Goal: Task Accomplishment & Management: Manage account settings

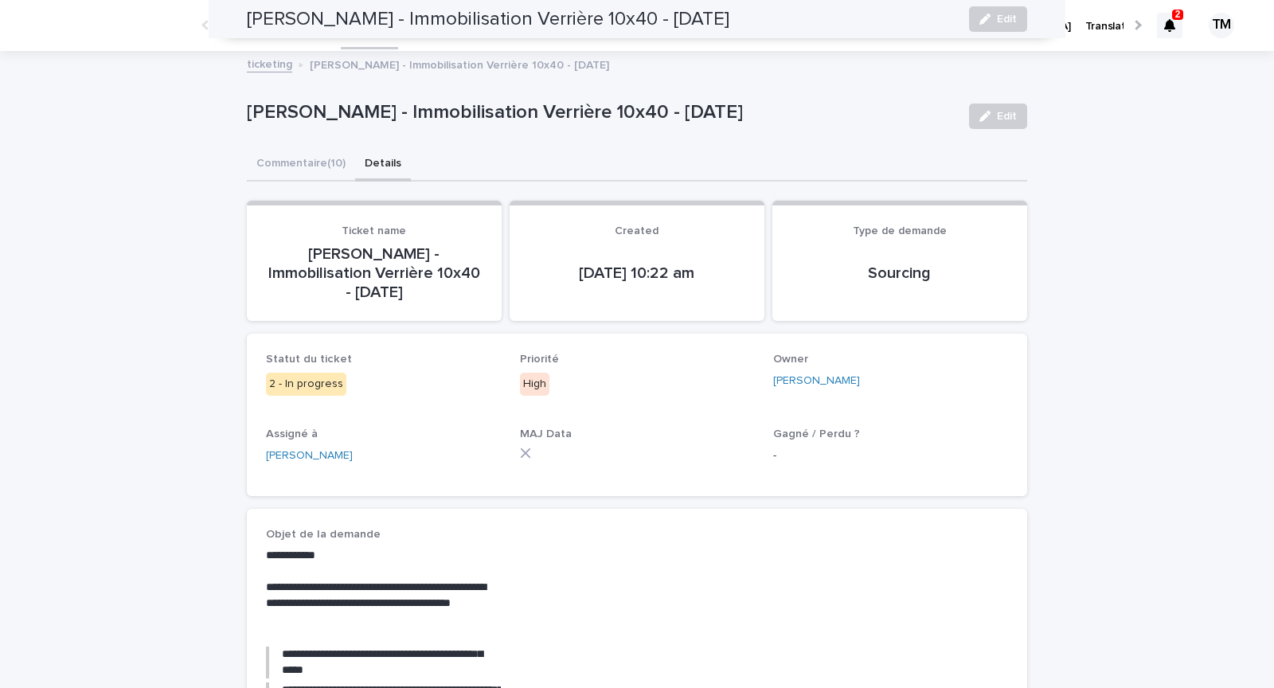
scroll to position [853, 0]
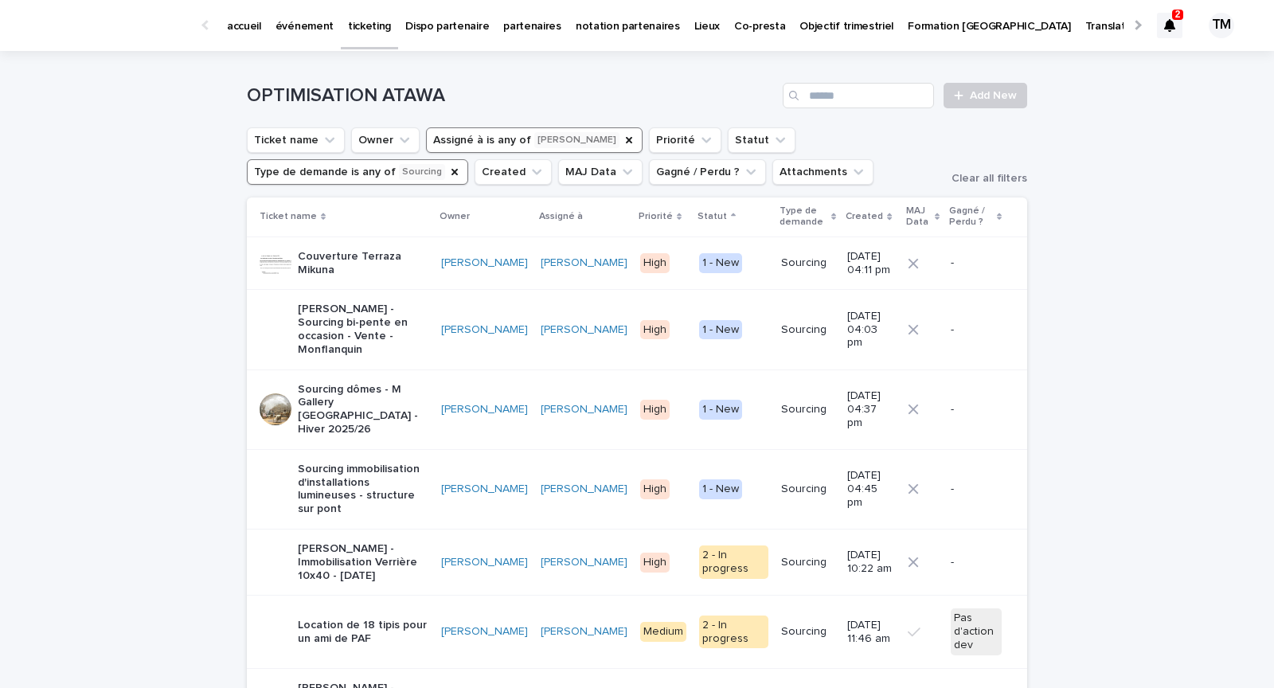
click at [1170, 24] on icon at bounding box center [1169, 25] width 11 height 13
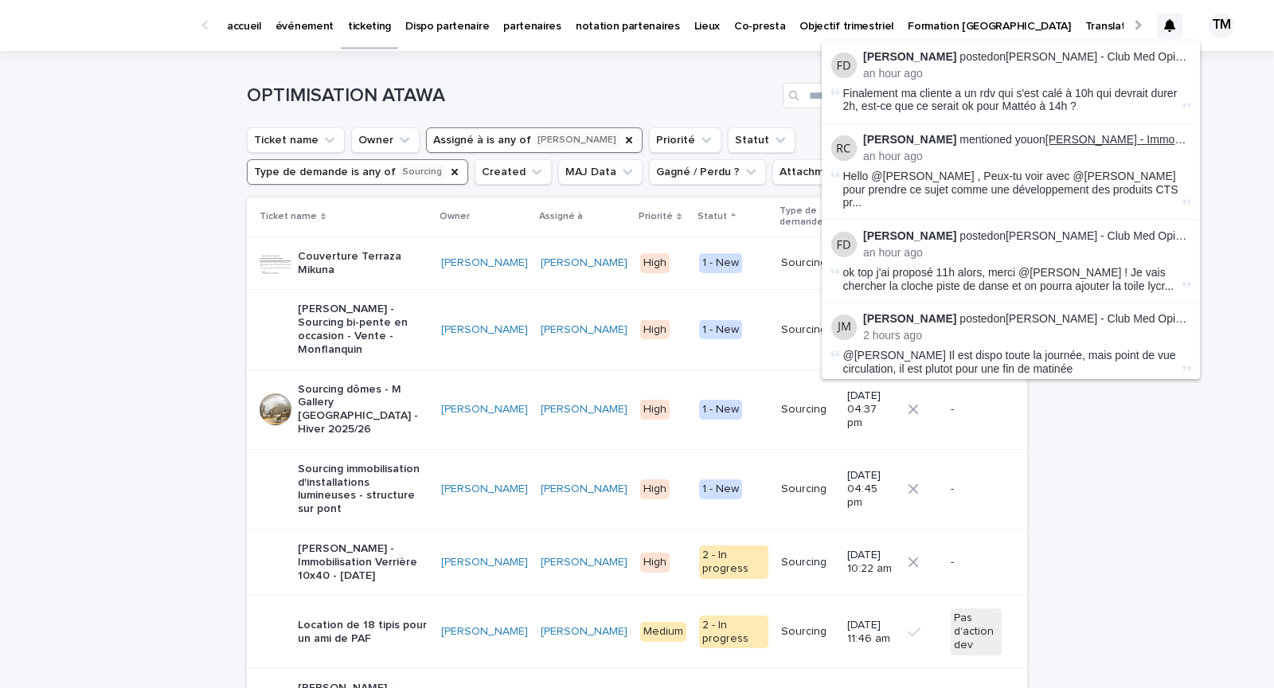
click at [1098, 139] on link "[PERSON_NAME] - Immobilisation Verrière 10x40 - [DATE]" at bounding box center [1193, 139] width 294 height 13
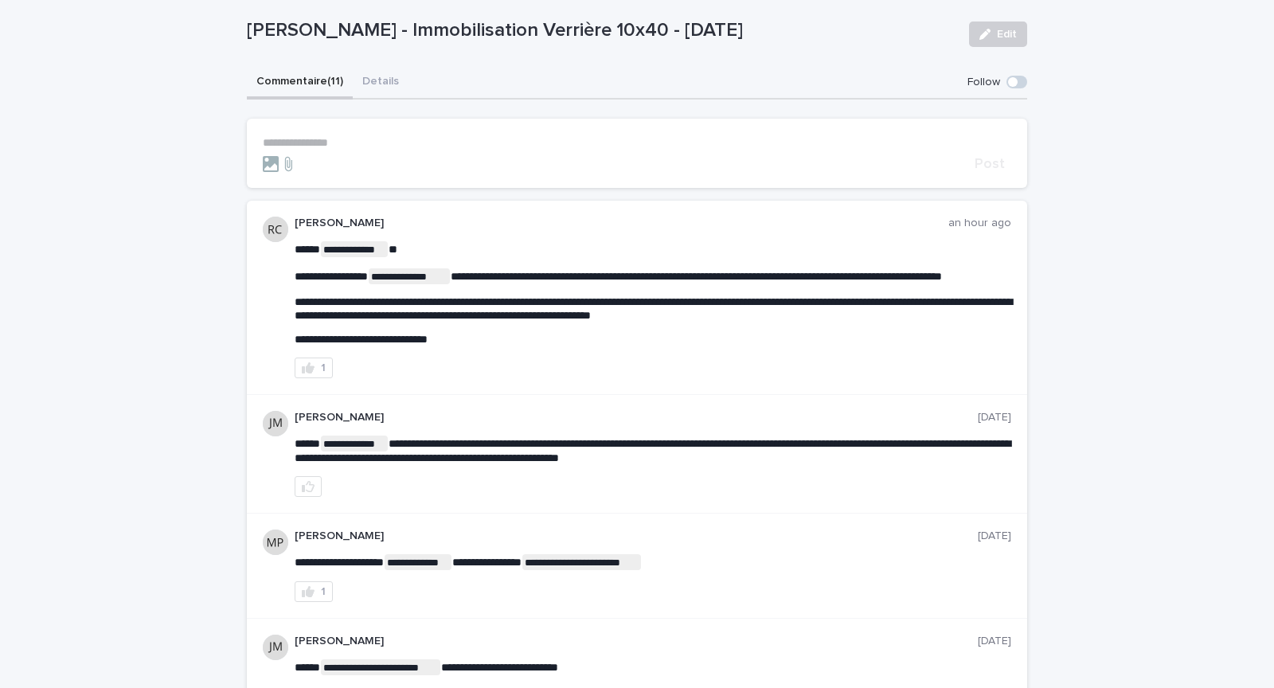
scroll to position [86, 0]
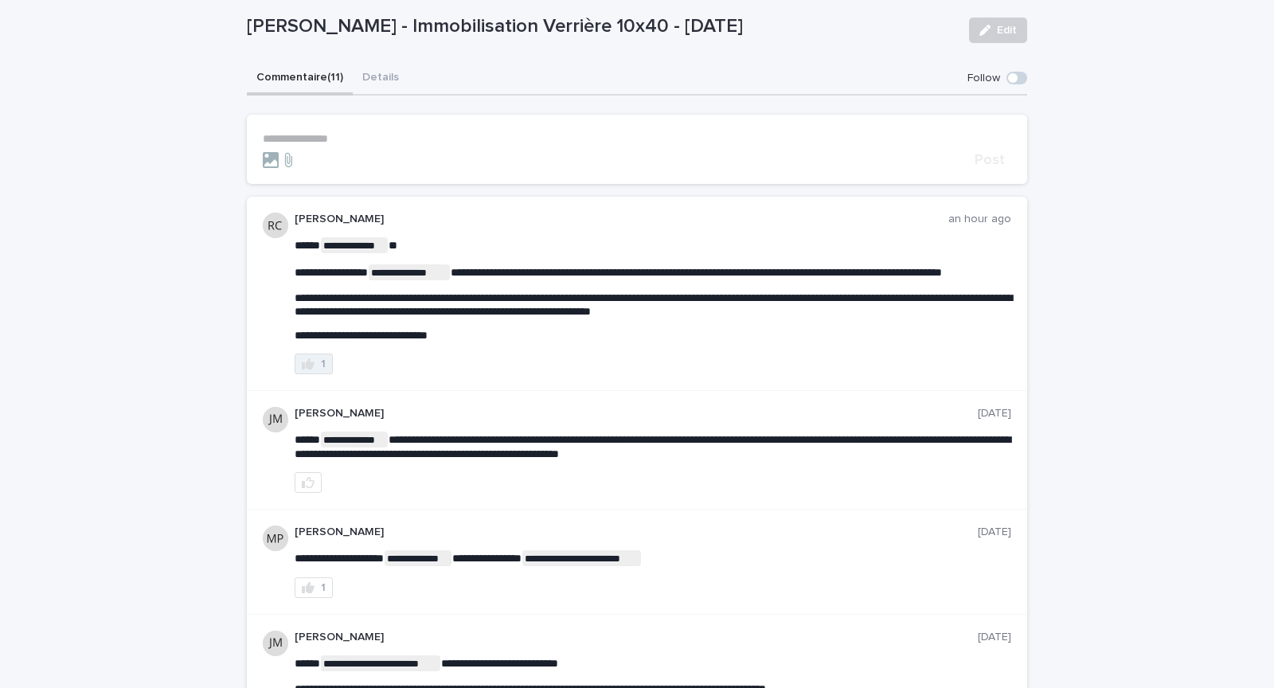
click at [315, 374] on button "1" at bounding box center [314, 364] width 38 height 21
click at [344, 137] on p "**********" at bounding box center [637, 139] width 749 height 14
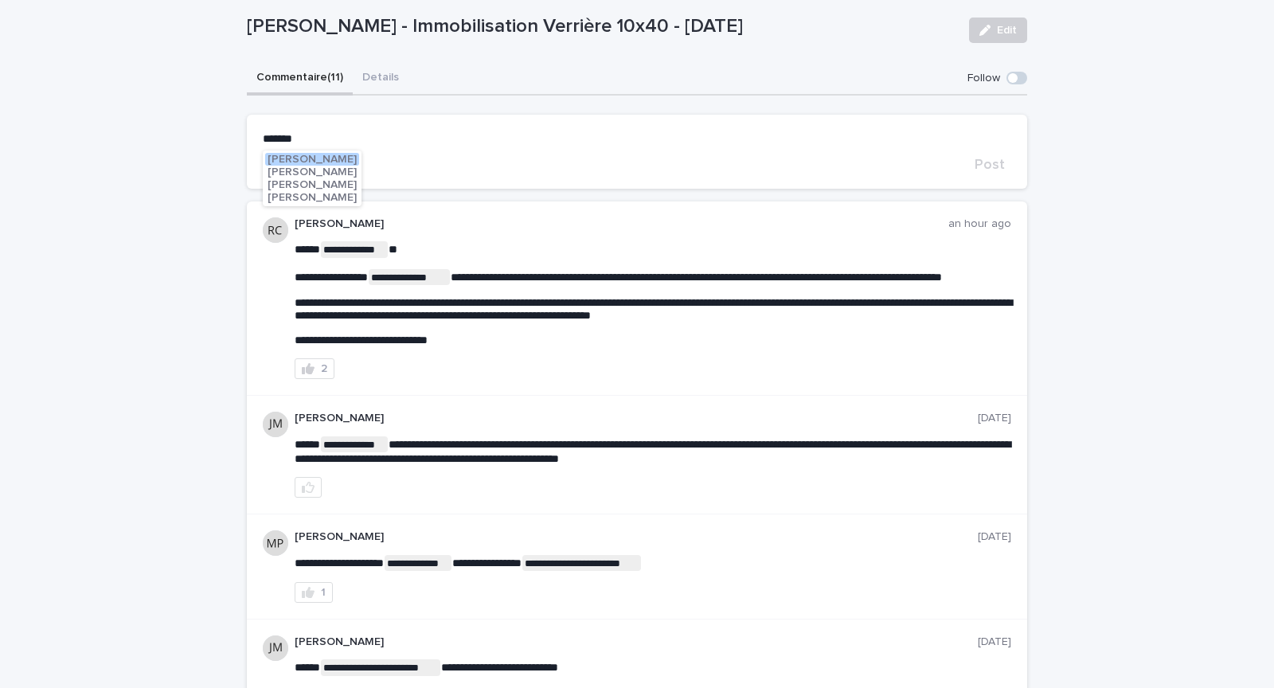
click at [327, 197] on span "[PERSON_NAME]" at bounding box center [312, 197] width 89 height 11
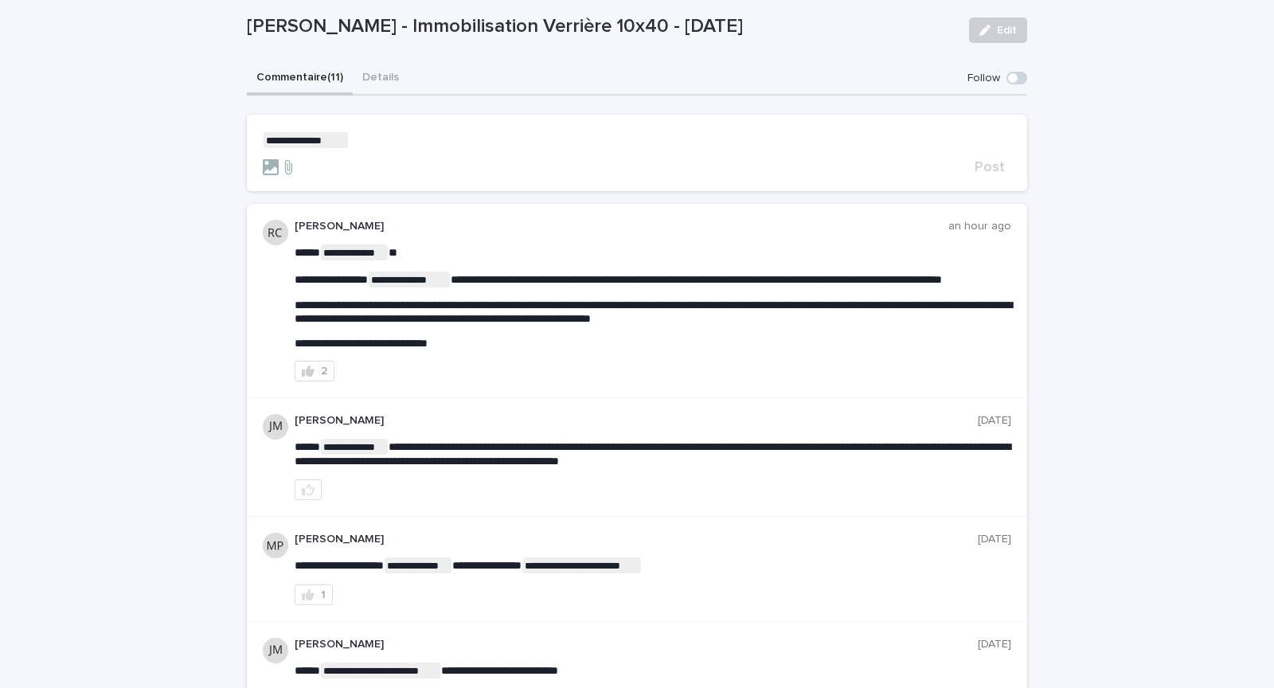
click at [385, 134] on p "**********" at bounding box center [637, 140] width 749 height 16
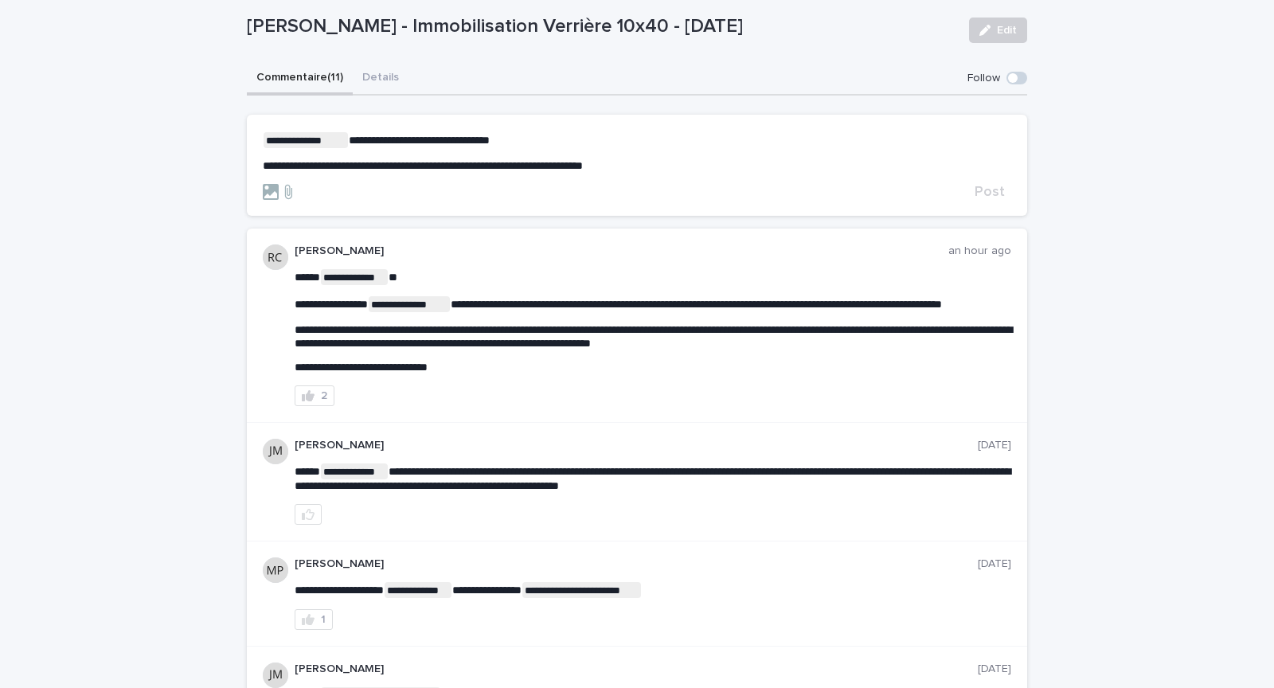
click at [583, 166] on span "**********" at bounding box center [423, 165] width 320 height 11
click at [483, 166] on span "**********" at bounding box center [423, 165] width 320 height 11
click at [667, 165] on p "**********" at bounding box center [637, 166] width 749 height 14
click at [988, 194] on span "Post" at bounding box center [990, 192] width 30 height 14
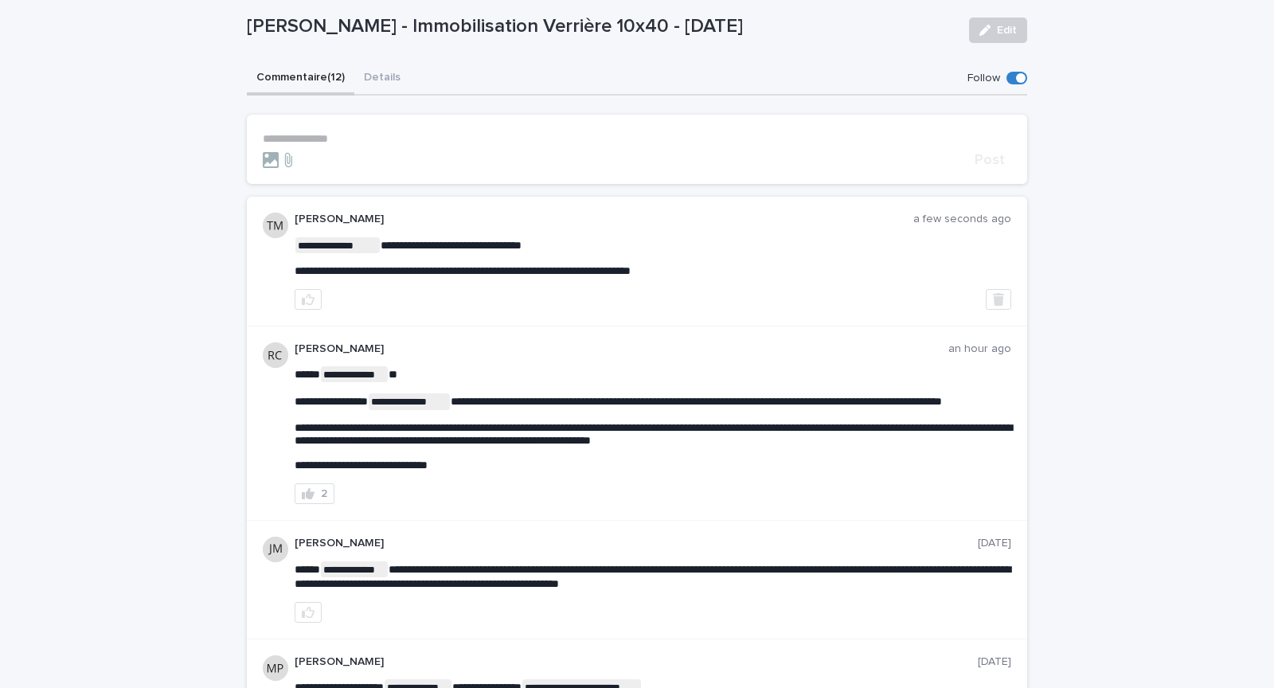
click at [379, 75] on button "Details" at bounding box center [382, 78] width 56 height 33
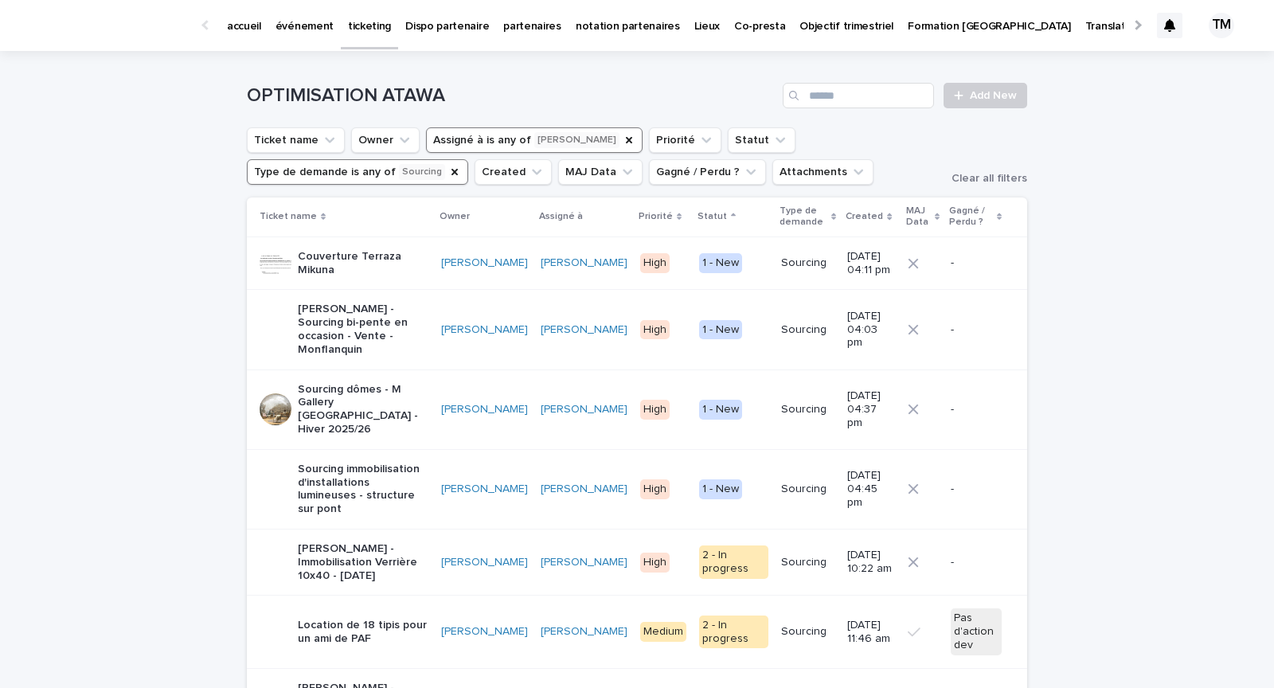
click at [1168, 26] on icon at bounding box center [1169, 25] width 11 height 13
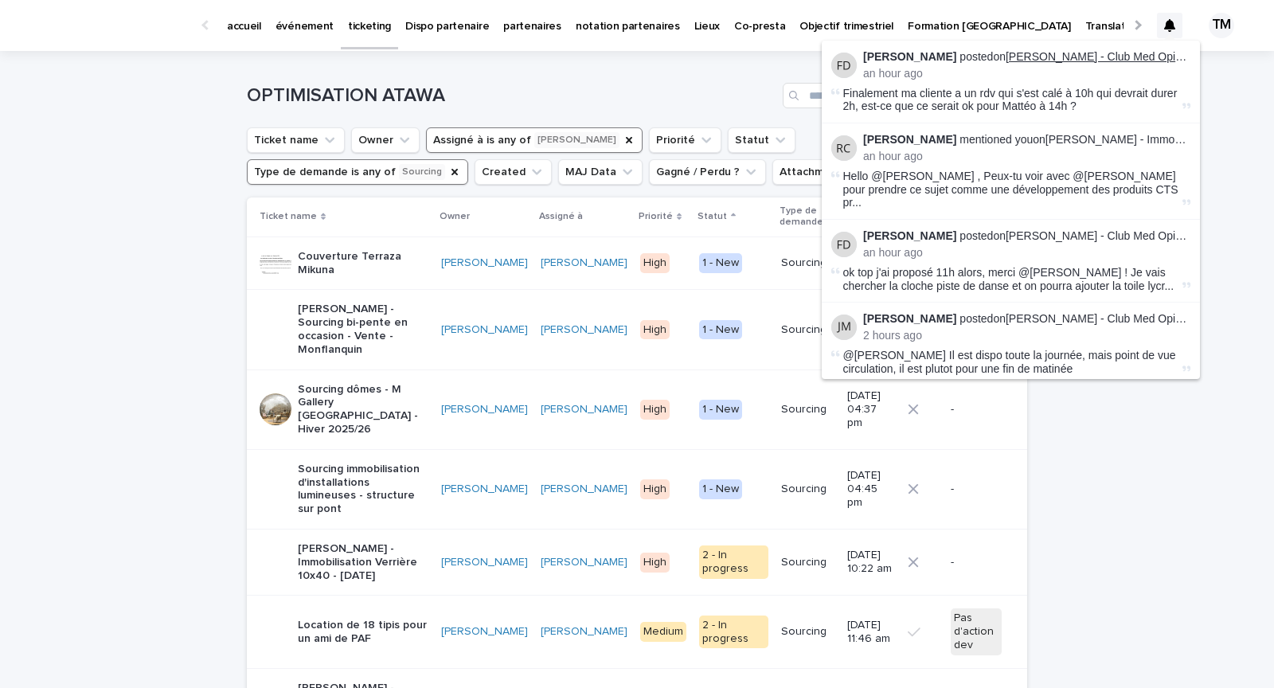
click at [1134, 61] on link "[PERSON_NAME] - Club Med Opio en [GEOGRAPHIC_DATA]" at bounding box center [1161, 56] width 311 height 13
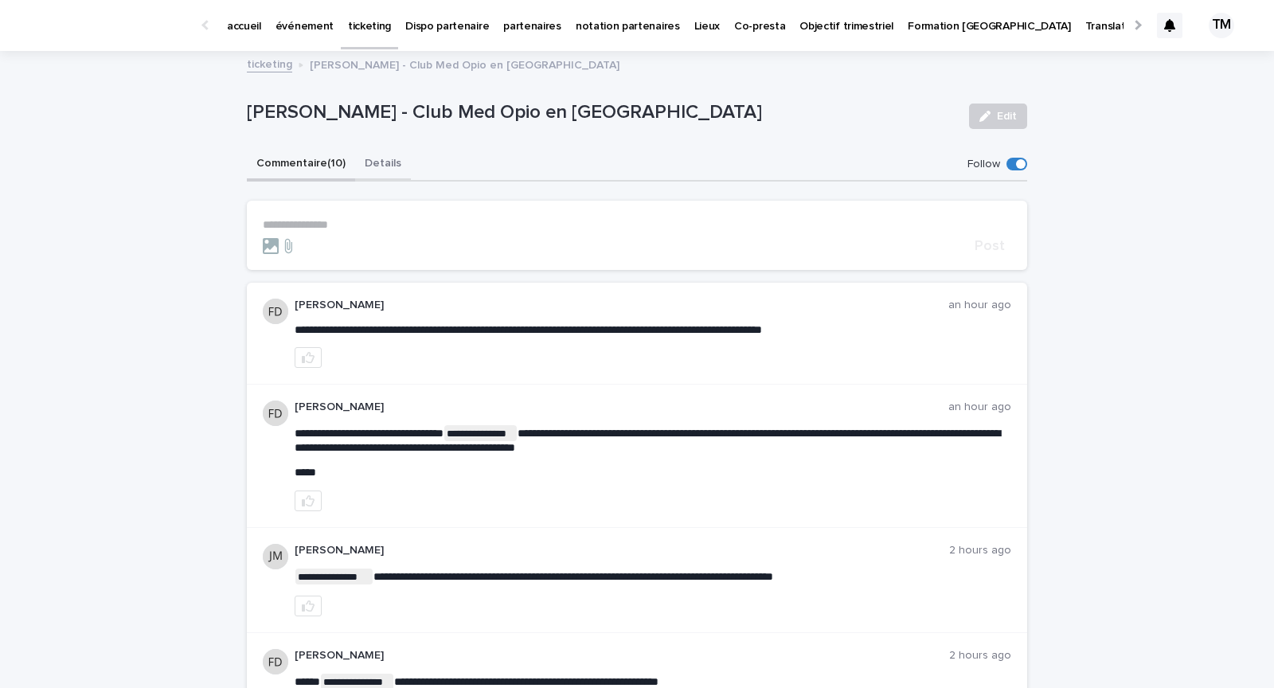
click at [381, 162] on button "Details" at bounding box center [383, 164] width 56 height 33
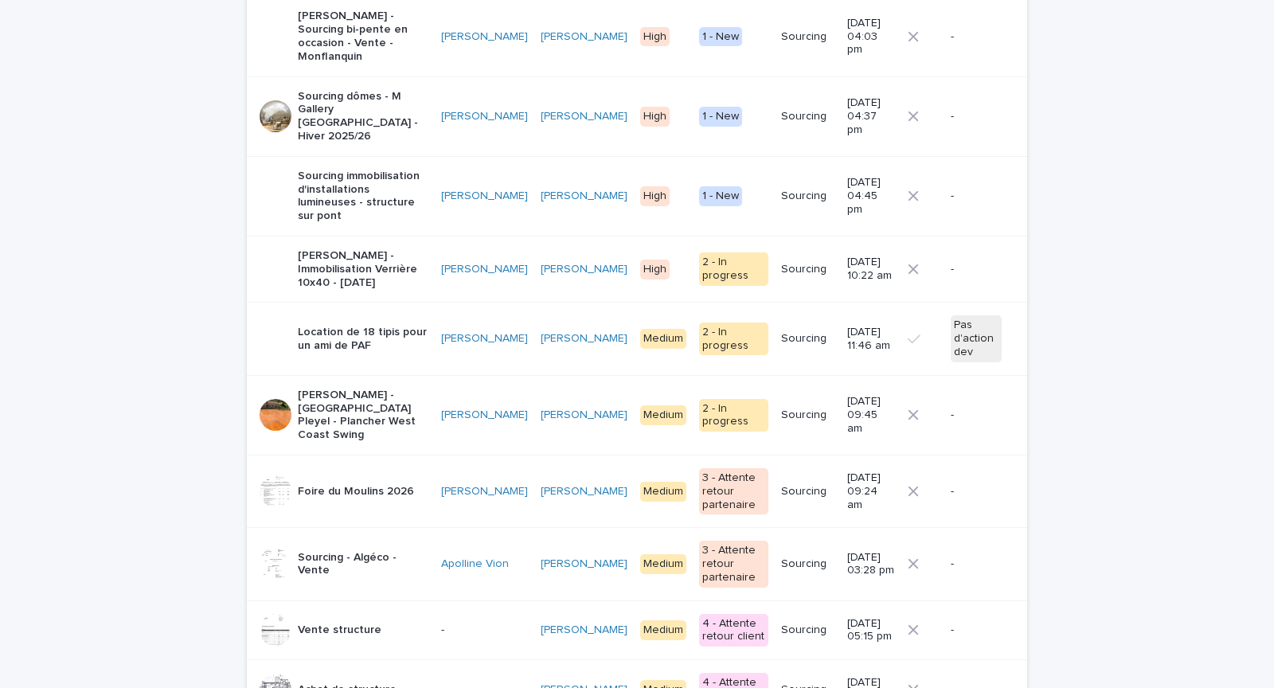
scroll to position [342, 0]
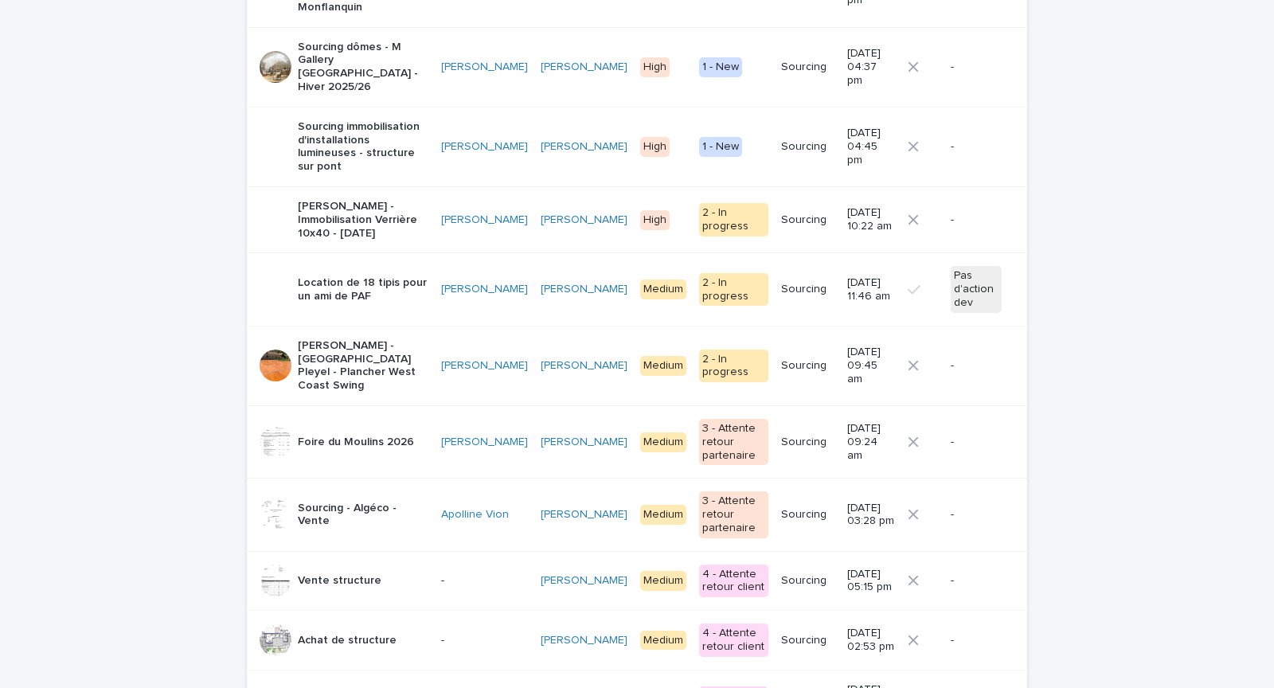
click at [373, 502] on p "Sourcing - Algéco - Vente" at bounding box center [363, 515] width 131 height 27
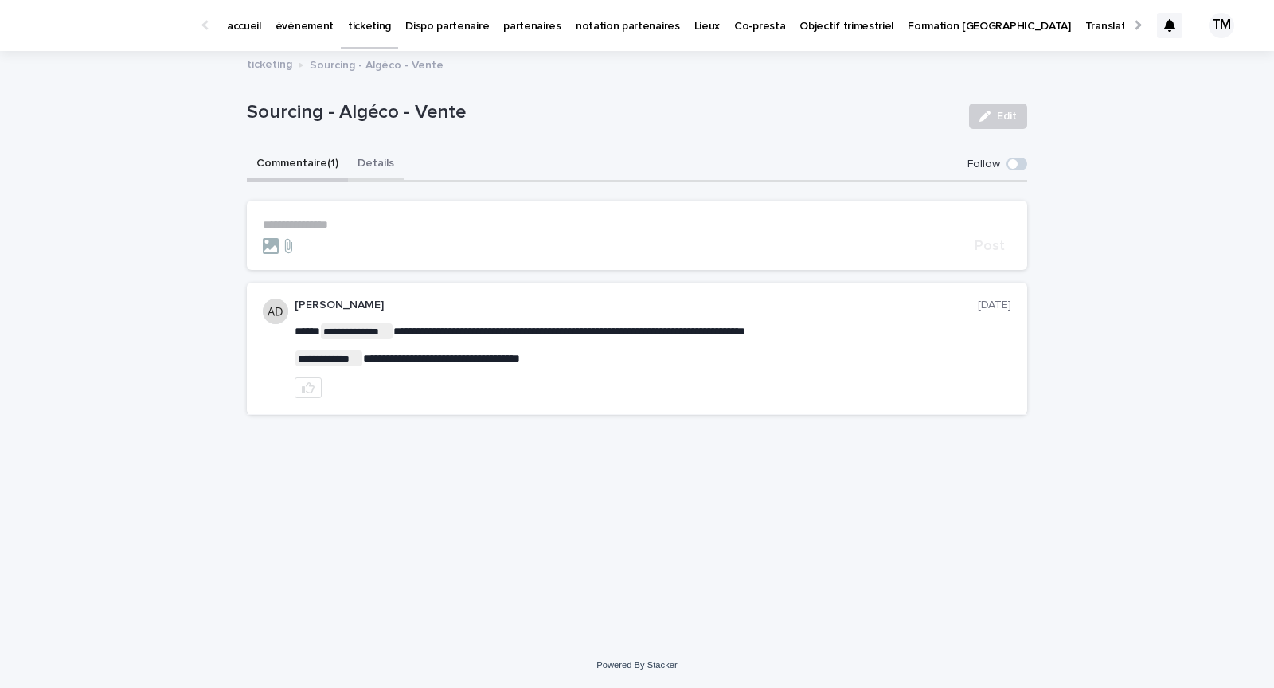
click at [364, 160] on button "Details" at bounding box center [376, 164] width 56 height 33
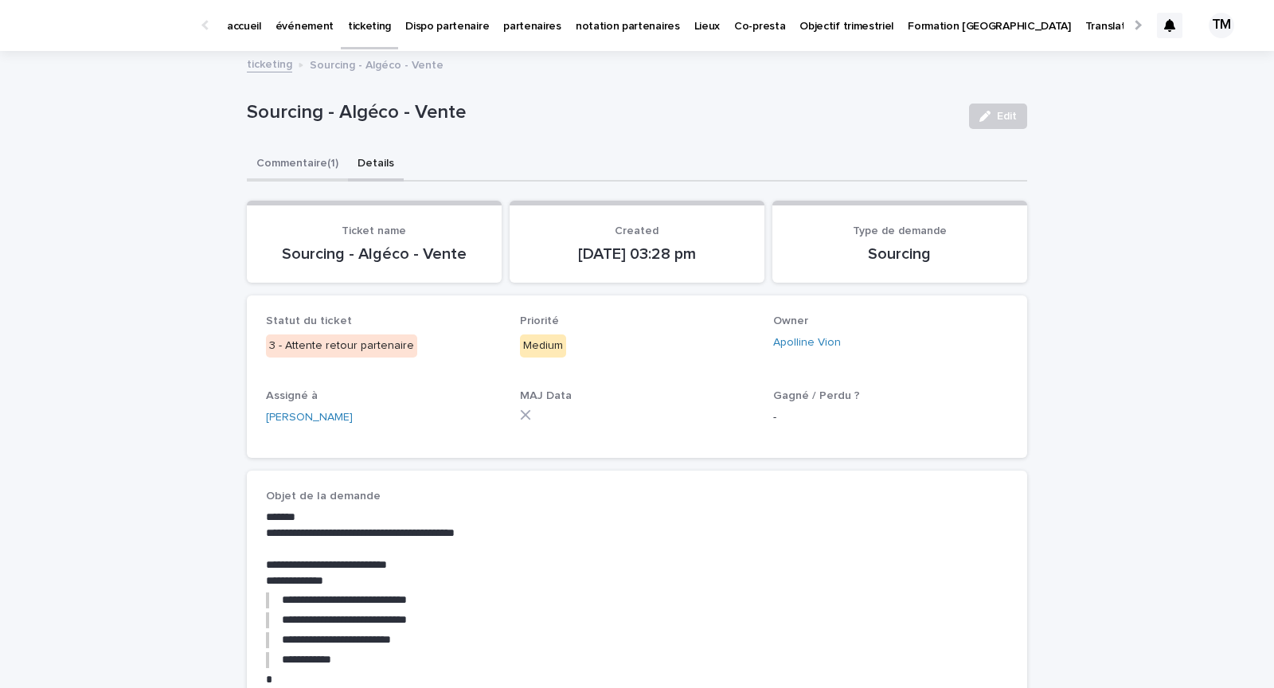
click at [320, 162] on button "Commentaire (1)" at bounding box center [297, 164] width 101 height 33
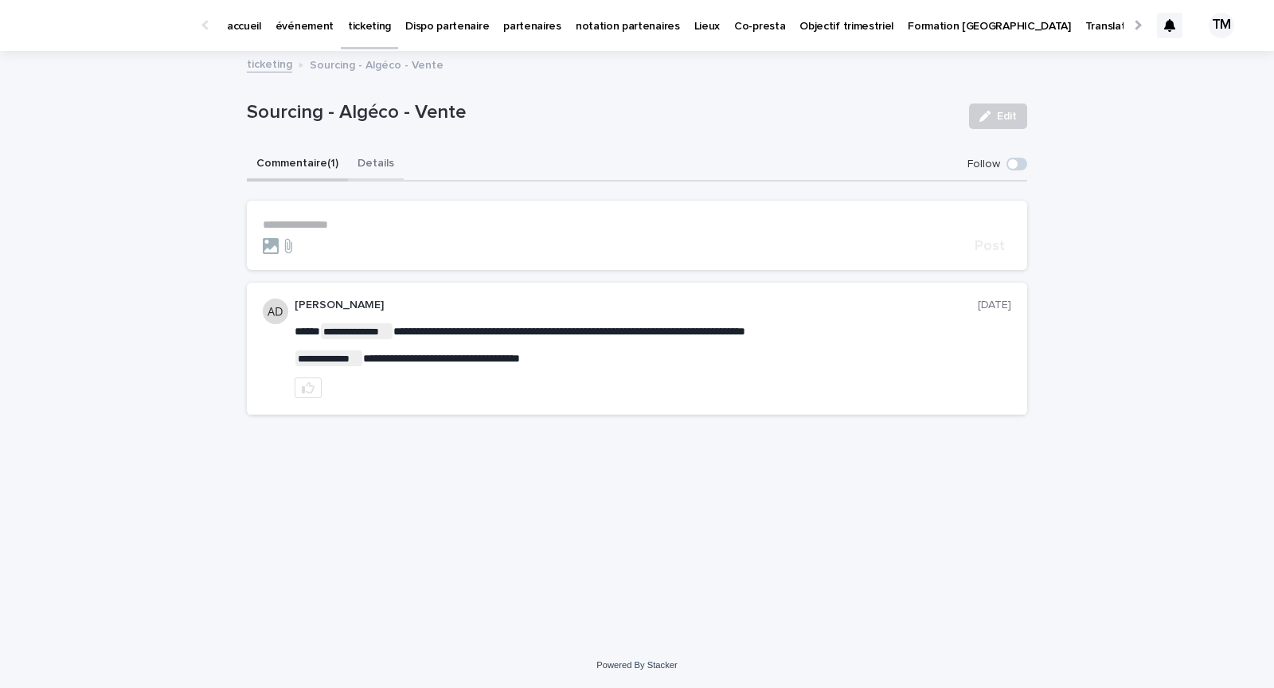
click at [362, 161] on button "Details" at bounding box center [376, 164] width 56 height 33
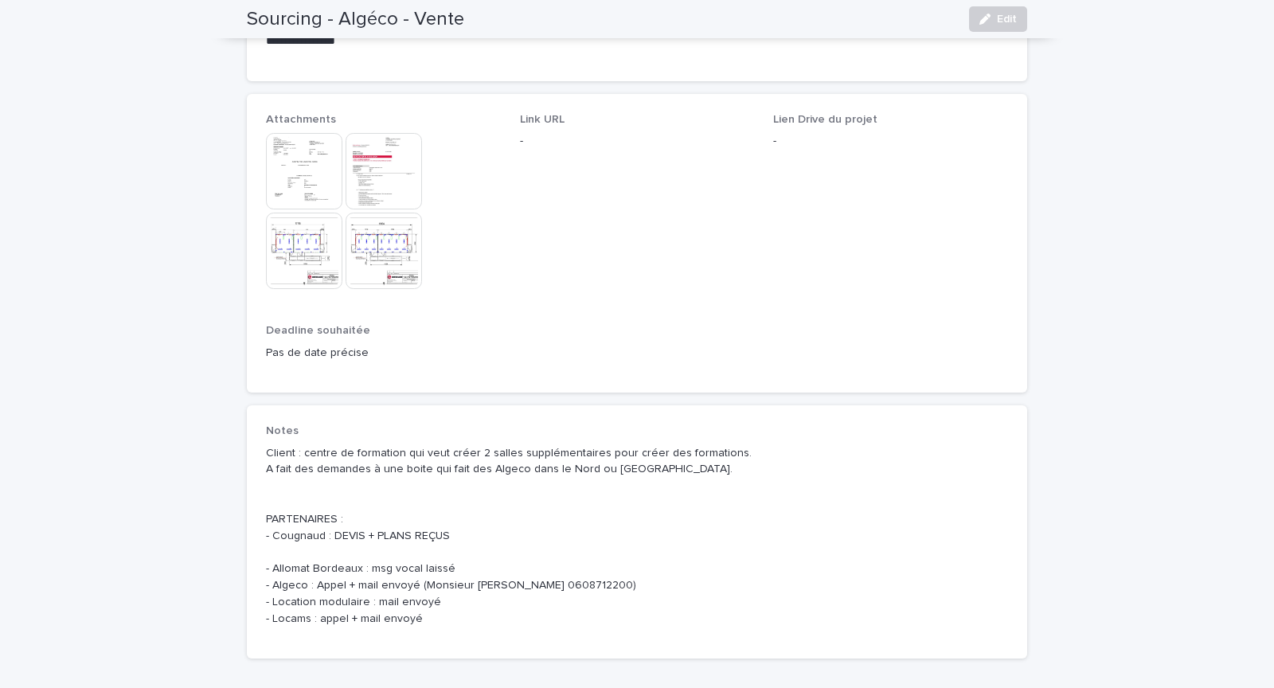
scroll to position [882, 0]
click at [622, 274] on span "Link URL -" at bounding box center [637, 211] width 235 height 192
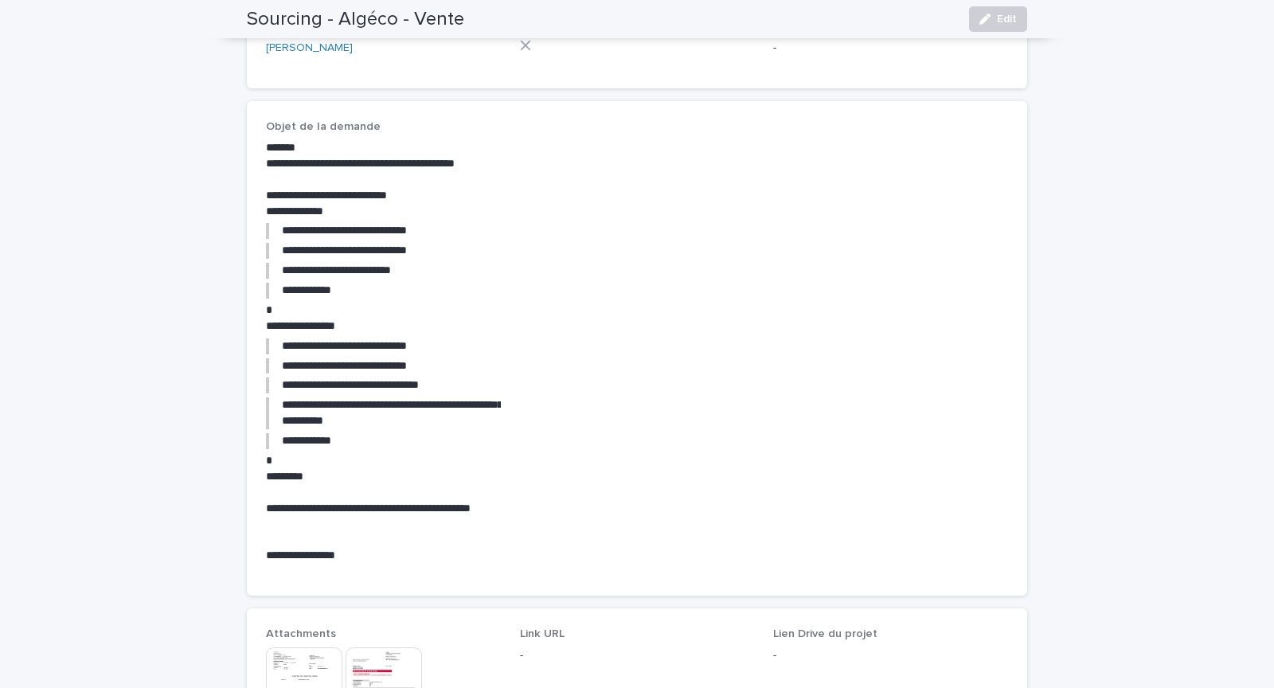
scroll to position [371, 0]
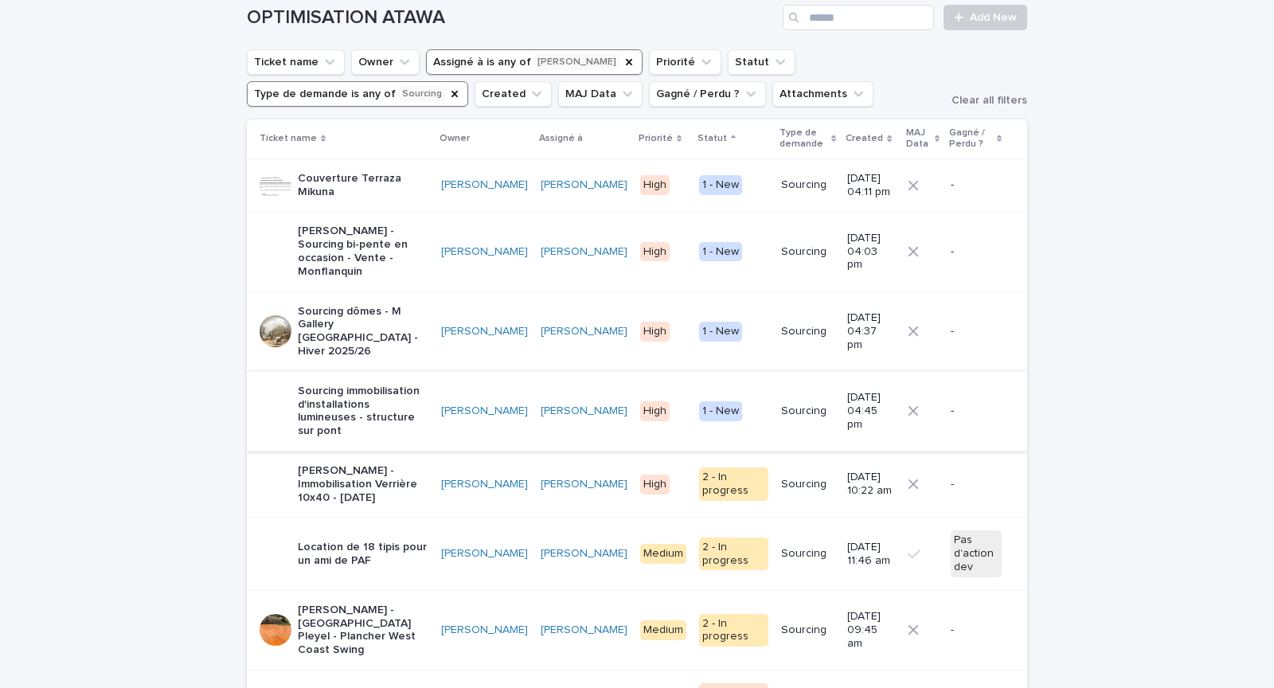
scroll to position [77, 0]
click at [403, 252] on p "[PERSON_NAME] - Sourcing bi-pente en occasion - Vente - Monflanquin" at bounding box center [363, 251] width 131 height 53
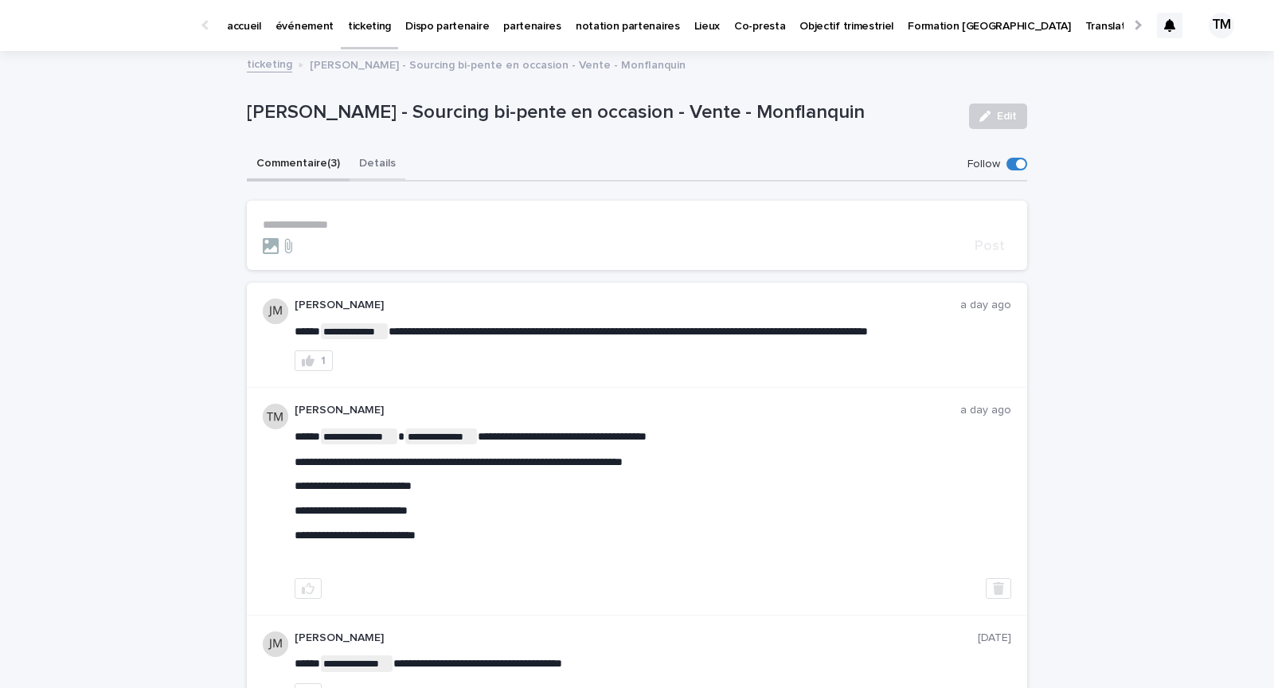
click at [372, 155] on button "Details" at bounding box center [378, 164] width 56 height 33
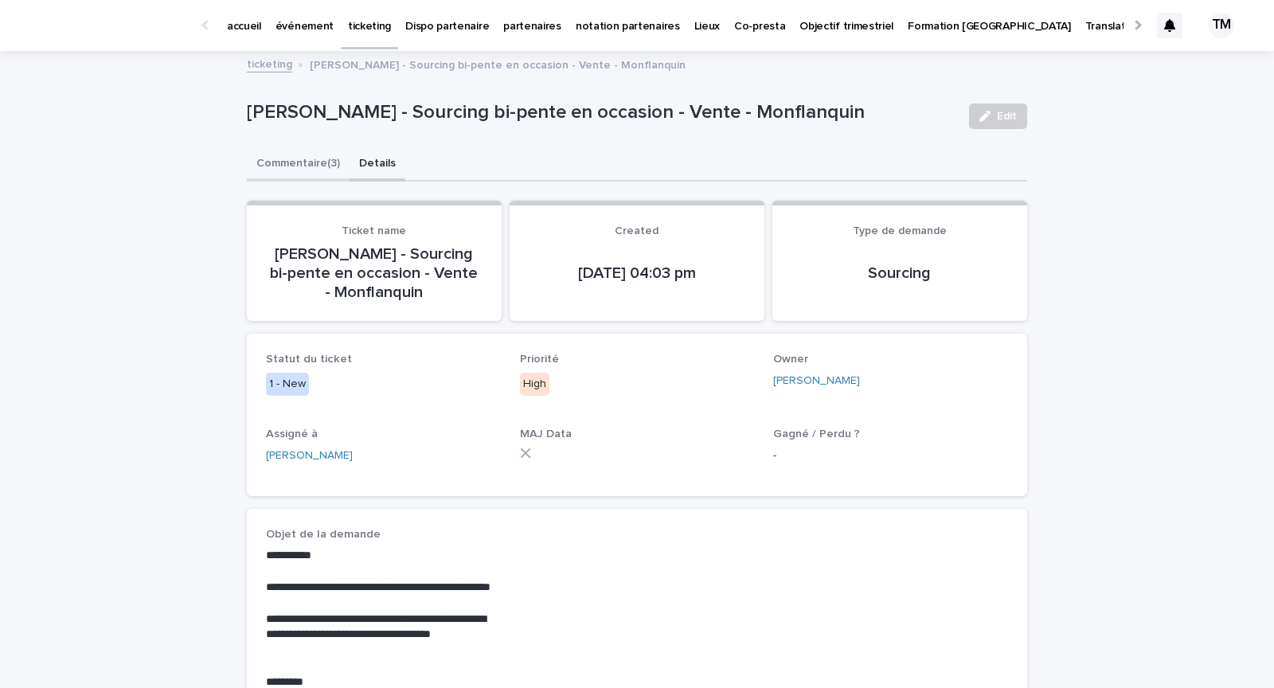
click at [310, 166] on button "Commentaire (3)" at bounding box center [298, 164] width 103 height 33
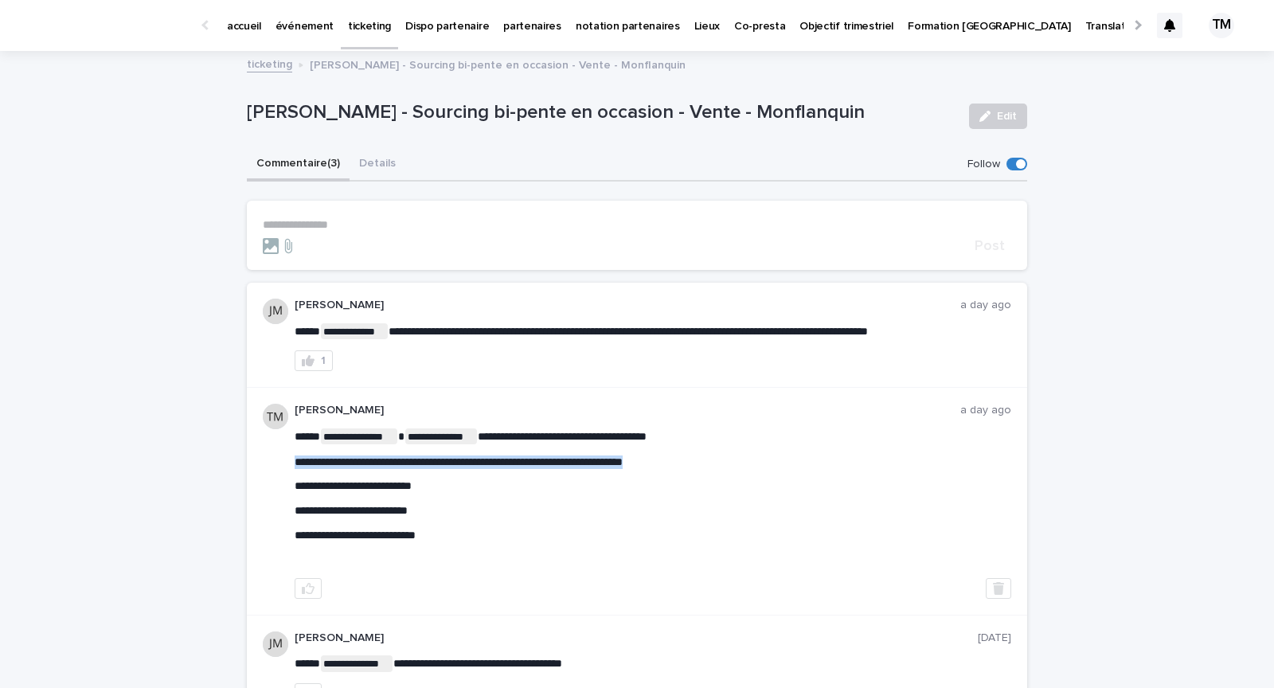
click at [438, 458] on span "**********" at bounding box center [459, 461] width 328 height 11
copy span "**********"
click at [525, 374] on div "**********" at bounding box center [637, 335] width 780 height 105
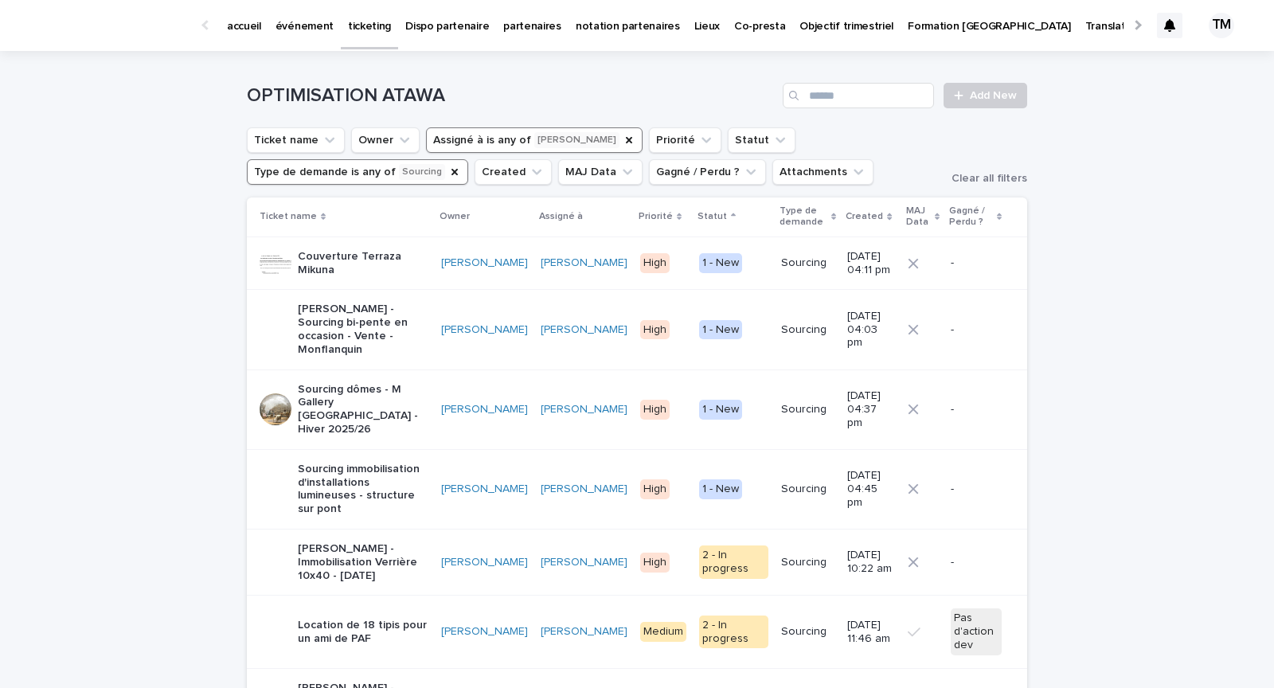
click at [373, 383] on p "Sourcing dômes - M Gallery [GEOGRAPHIC_DATA] - Hiver 2025/26" at bounding box center [363, 409] width 131 height 53
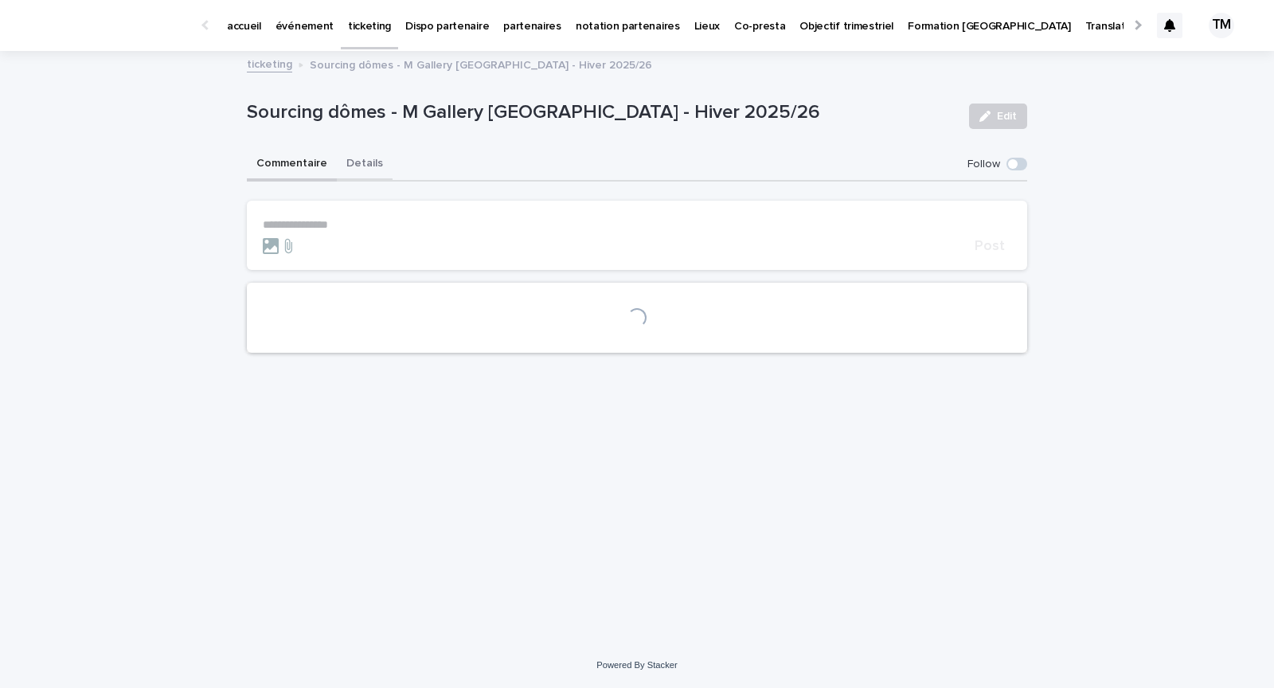
click at [365, 165] on button "Details" at bounding box center [365, 164] width 56 height 33
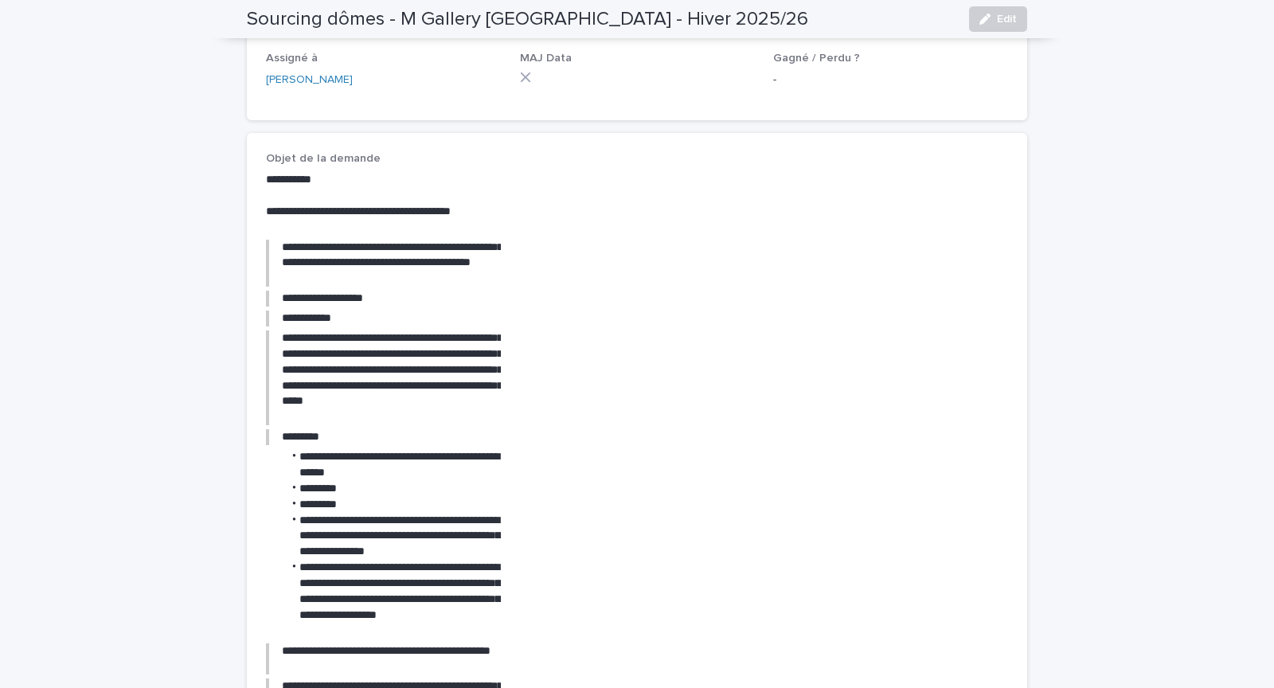
scroll to position [379, 0]
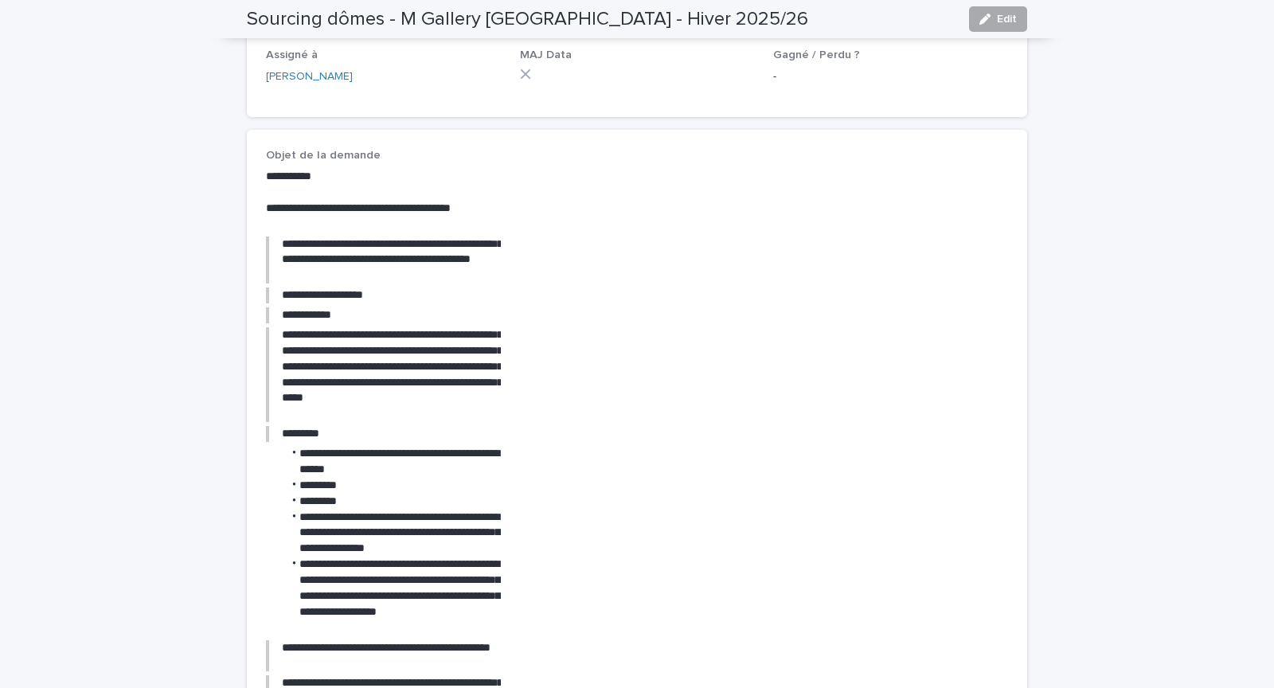
click at [998, 21] on span "Edit" at bounding box center [1007, 19] width 20 height 11
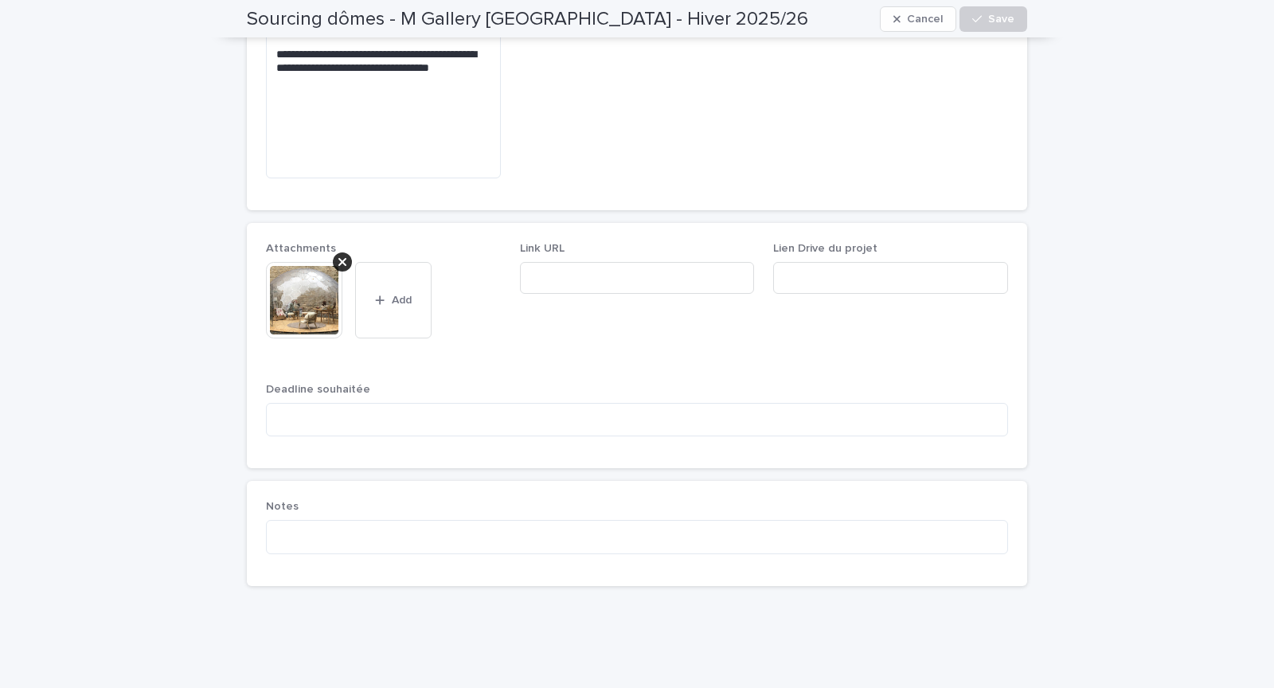
scroll to position [1236, 0]
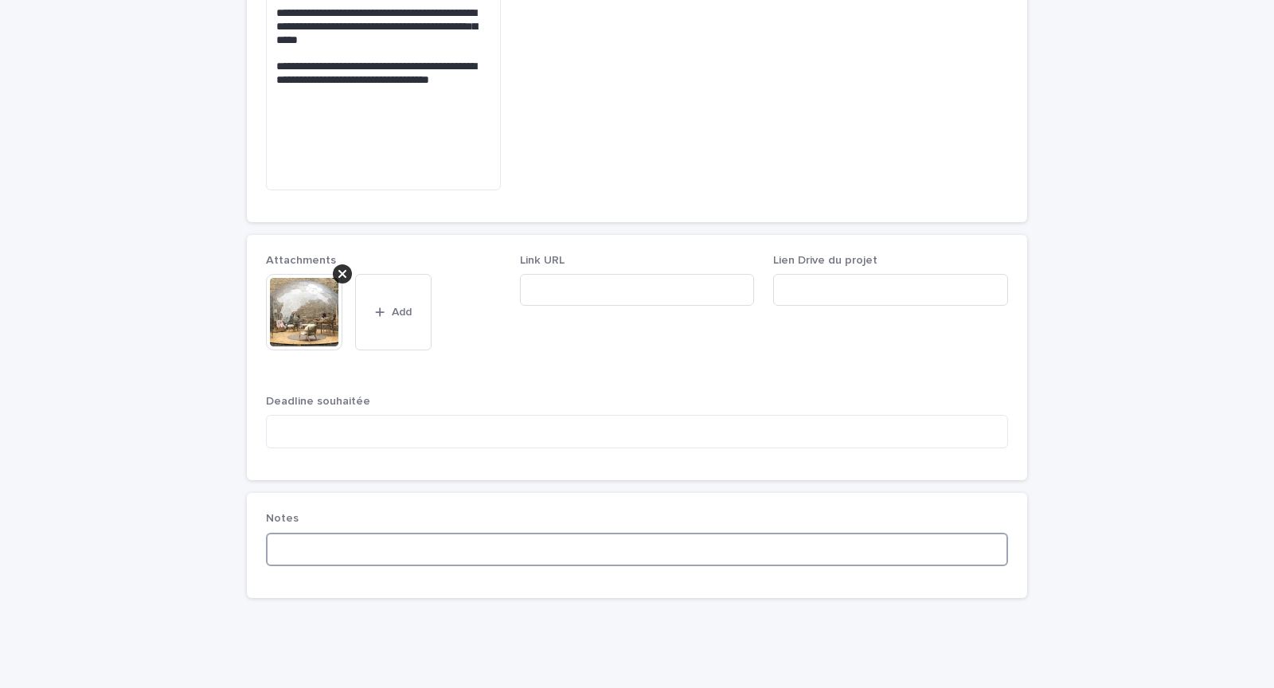
click at [311, 533] on textarea at bounding box center [637, 549] width 742 height 33
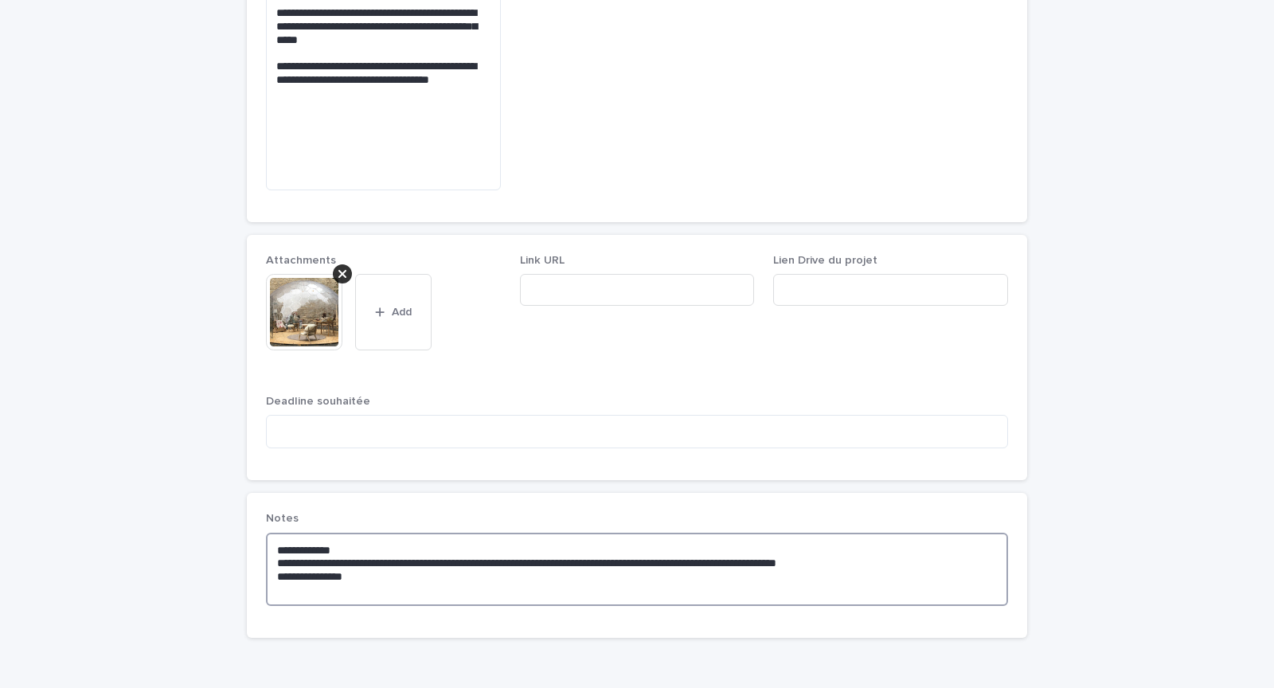
type textarea "**********"
click at [380, 307] on icon "button" at bounding box center [380, 311] width 9 height 9
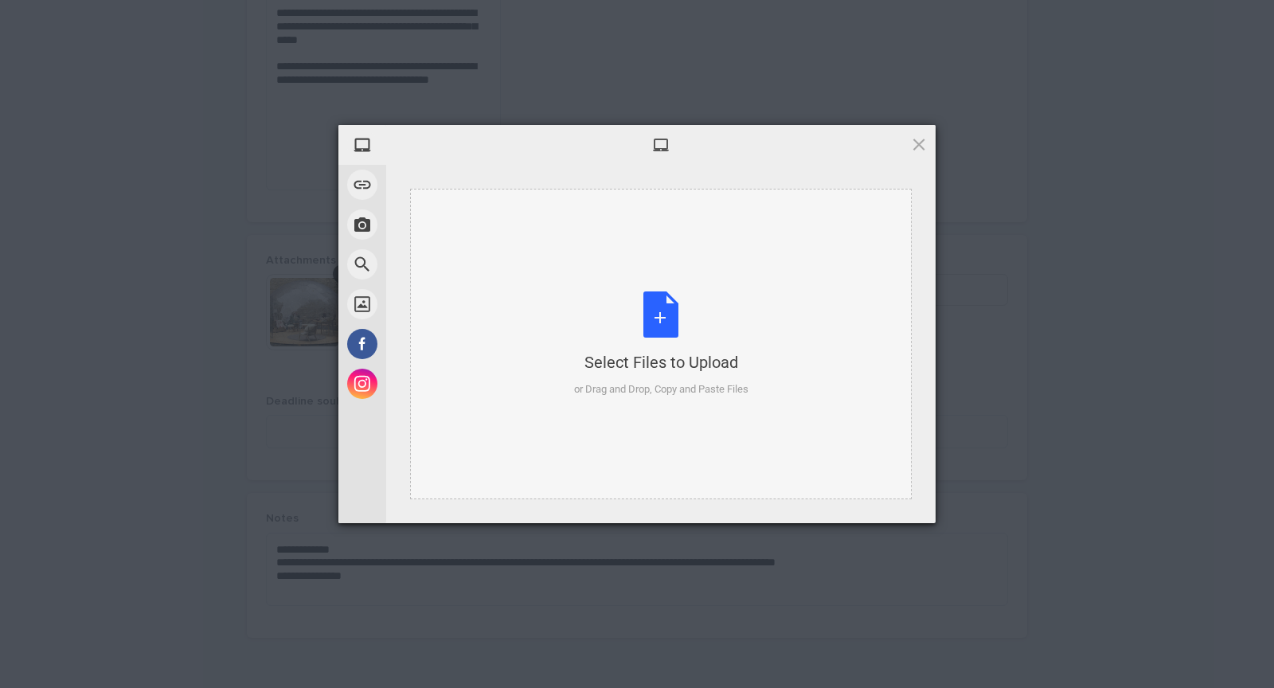
click at [669, 342] on div "Select Files to Upload or Drag and Drop, Copy and Paste Files" at bounding box center [661, 344] width 174 height 106
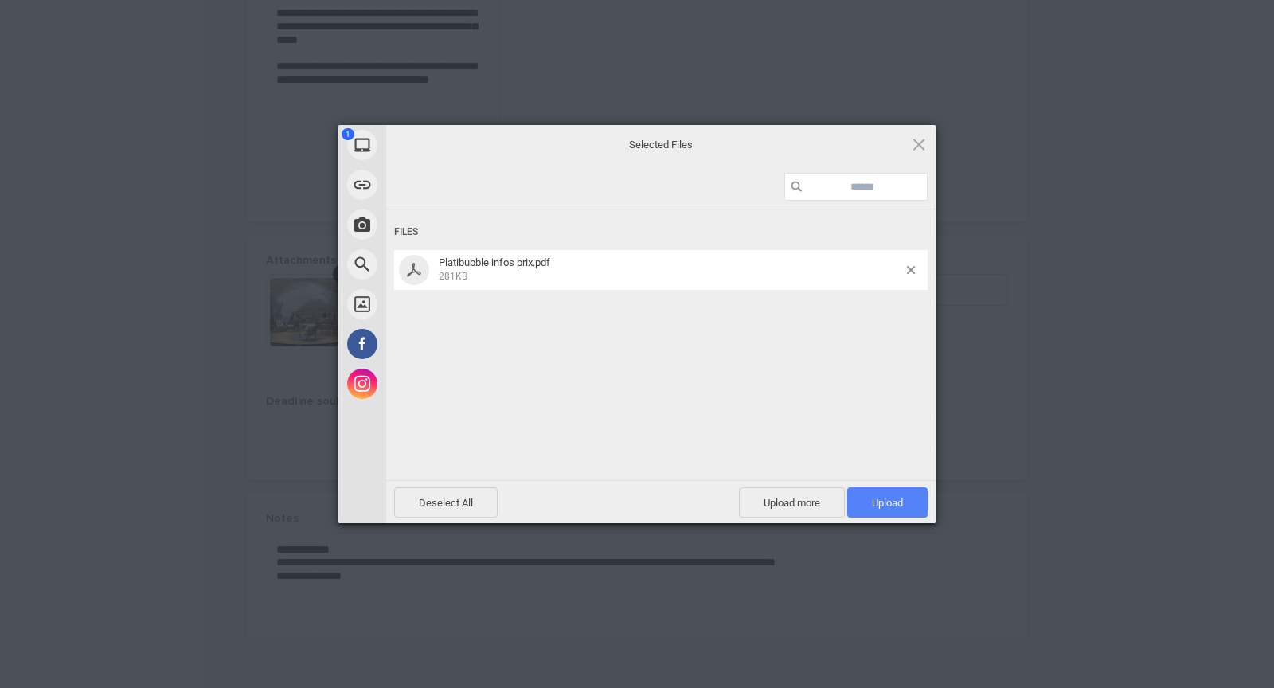
click at [896, 497] on span "Upload 1" at bounding box center [887, 503] width 31 height 12
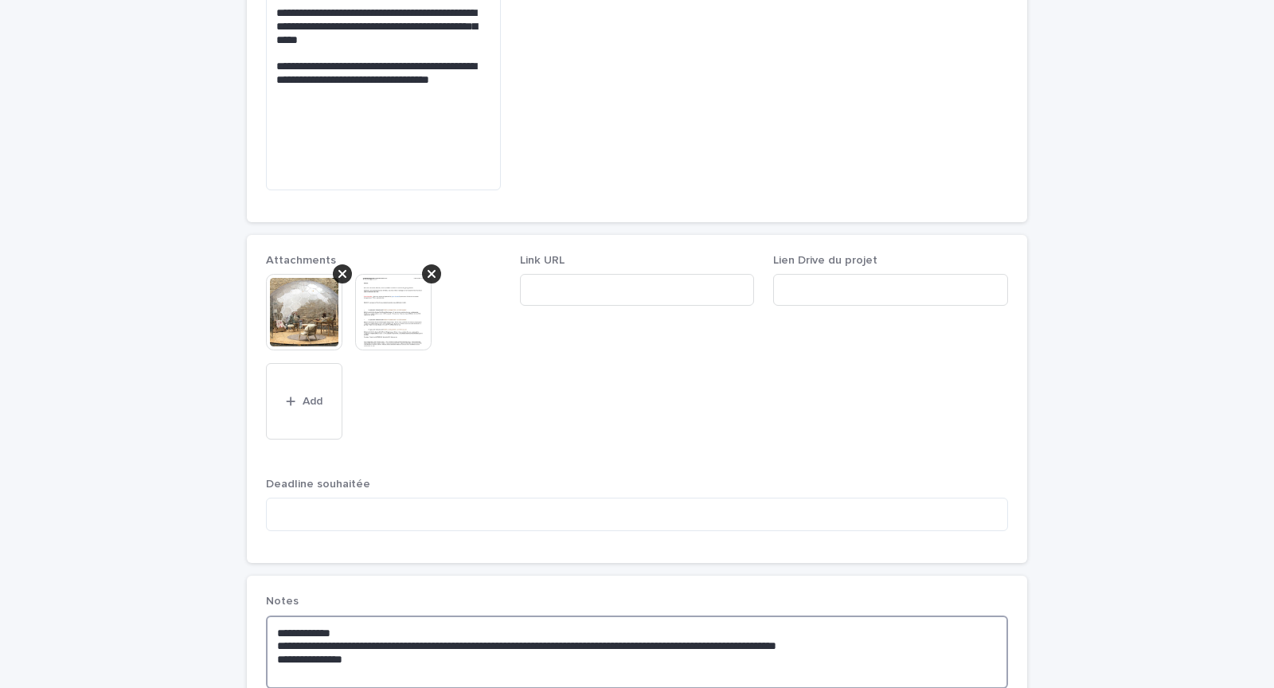
click at [853, 623] on textarea "**********" at bounding box center [637, 652] width 742 height 73
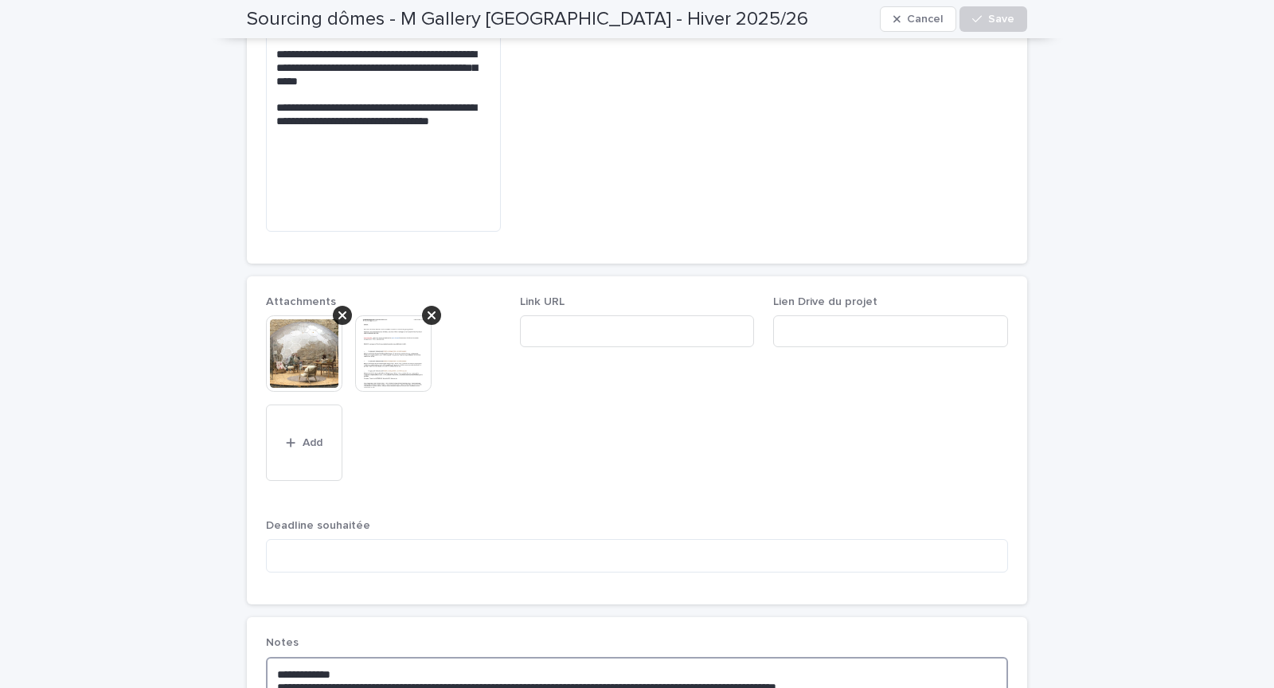
scroll to position [1218, 0]
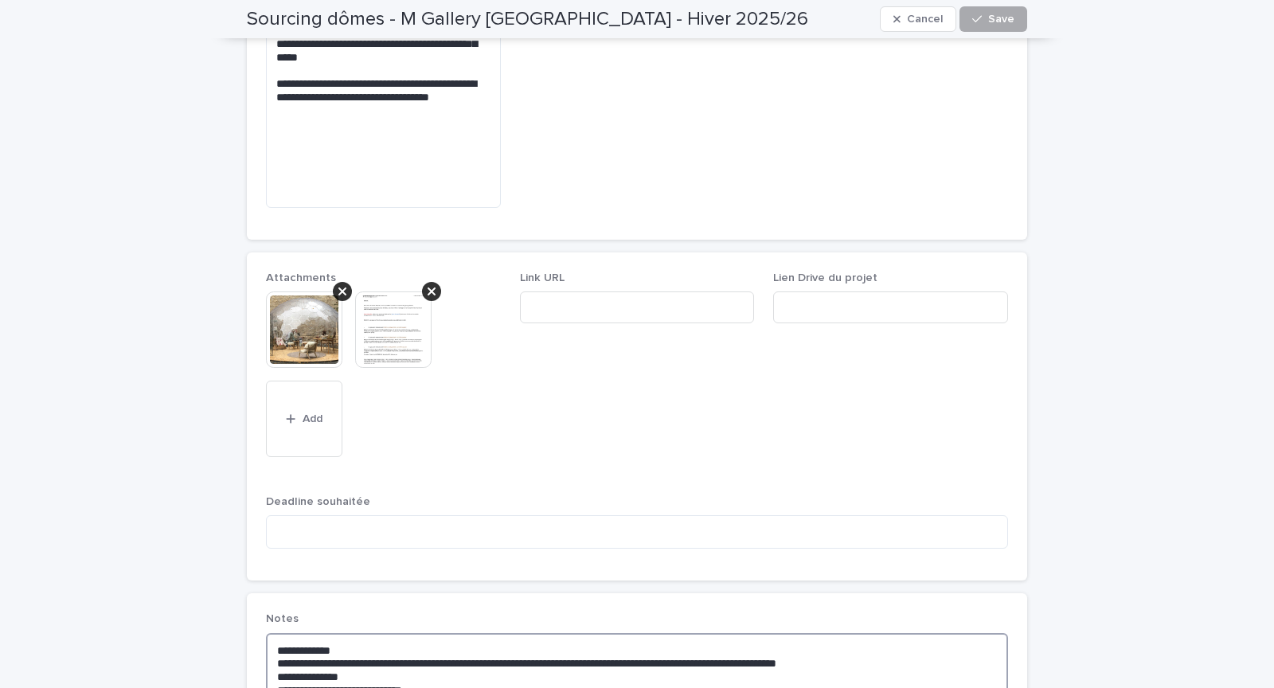
type textarea "**********"
click at [987, 25] on button "Save" at bounding box center [994, 18] width 68 height 25
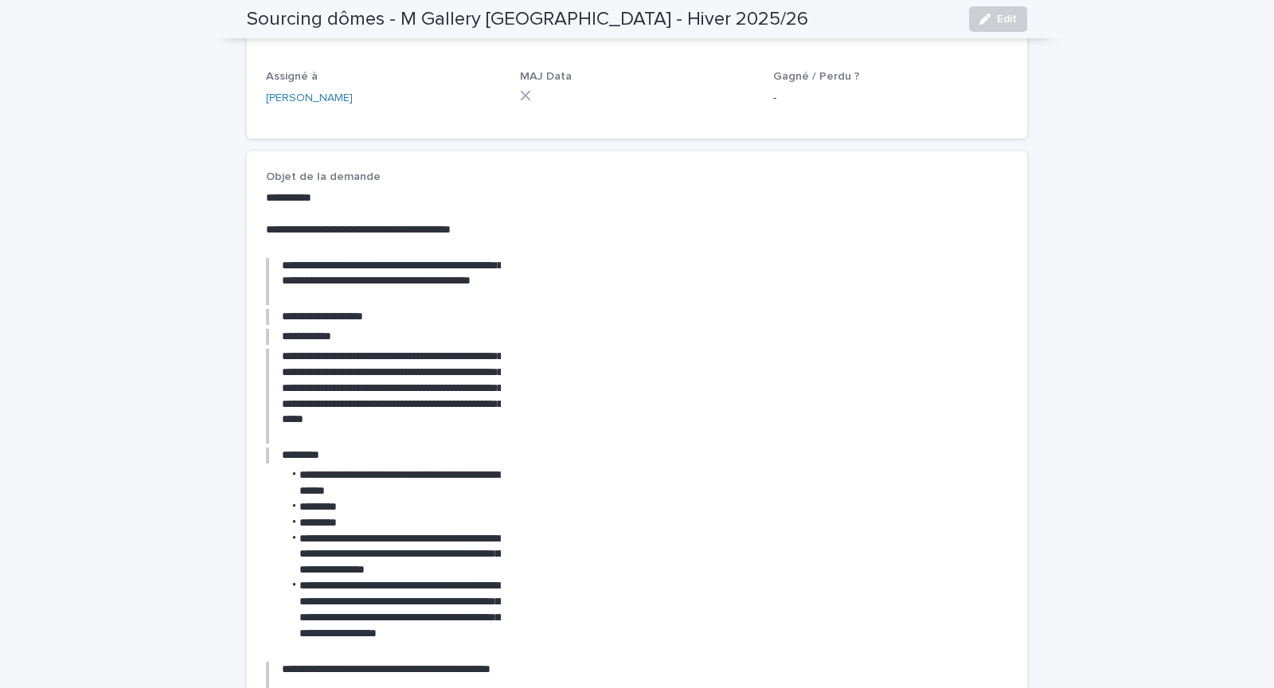
scroll to position [1352, 0]
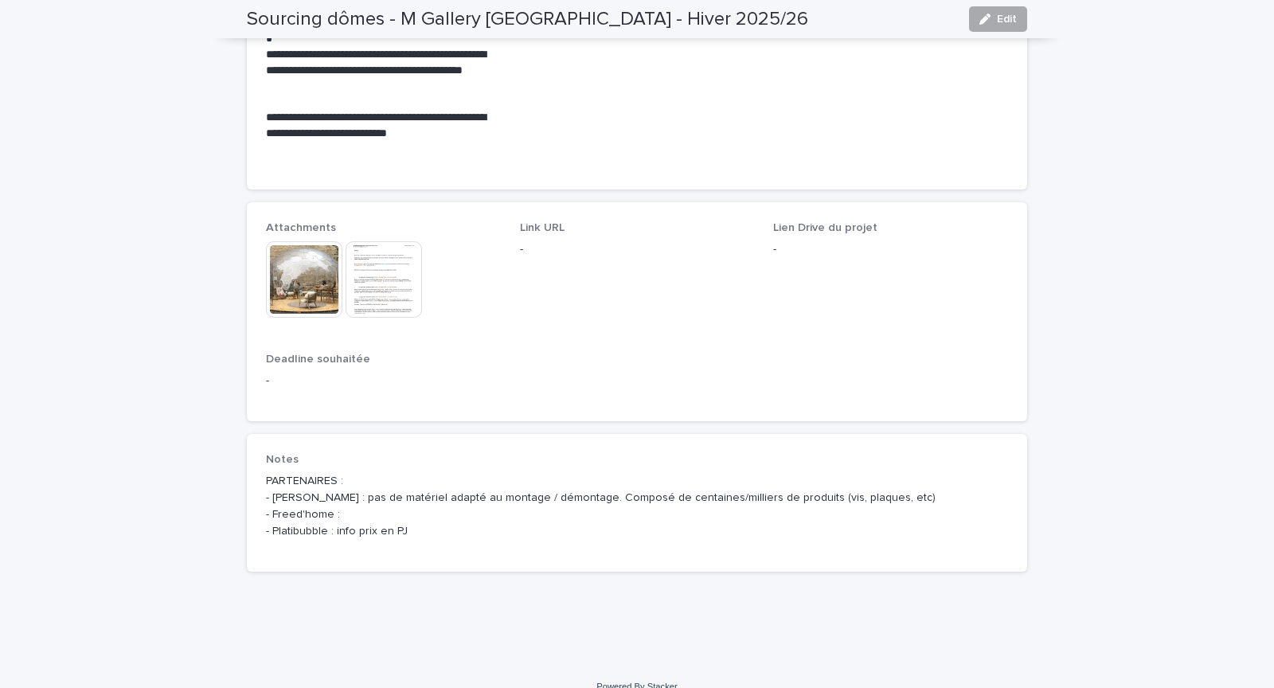
click at [990, 18] on icon "button" at bounding box center [985, 19] width 11 height 11
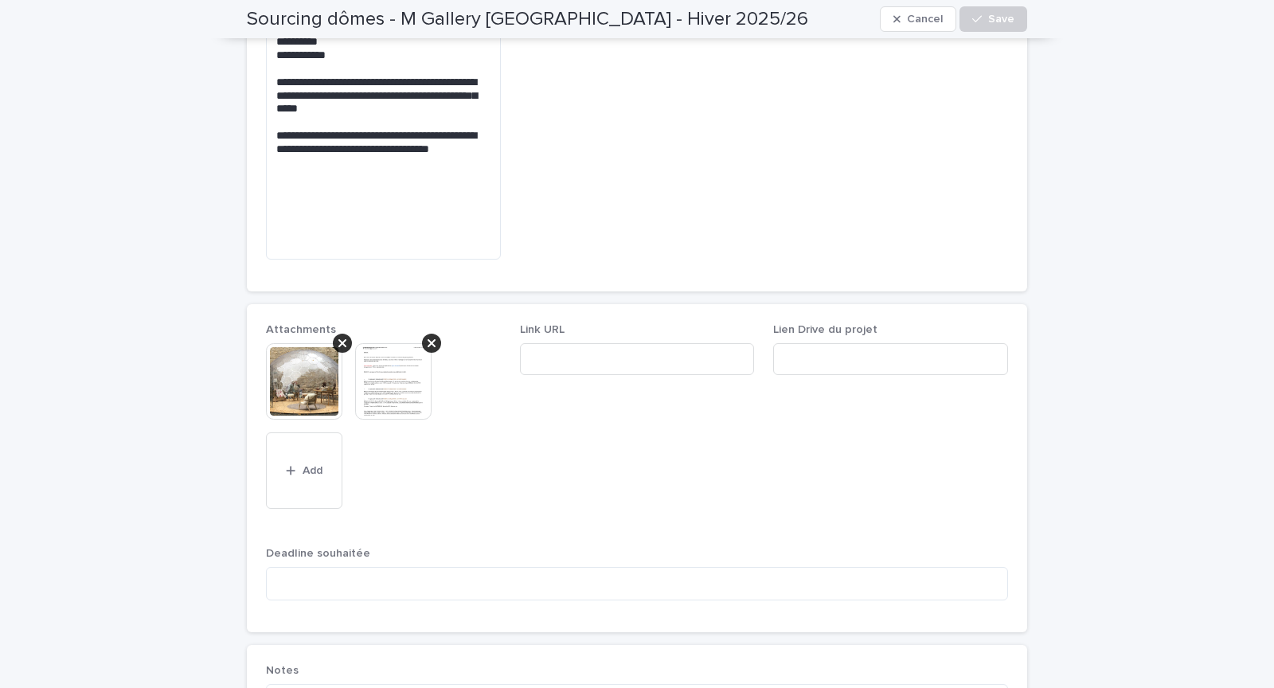
scroll to position [1439, 0]
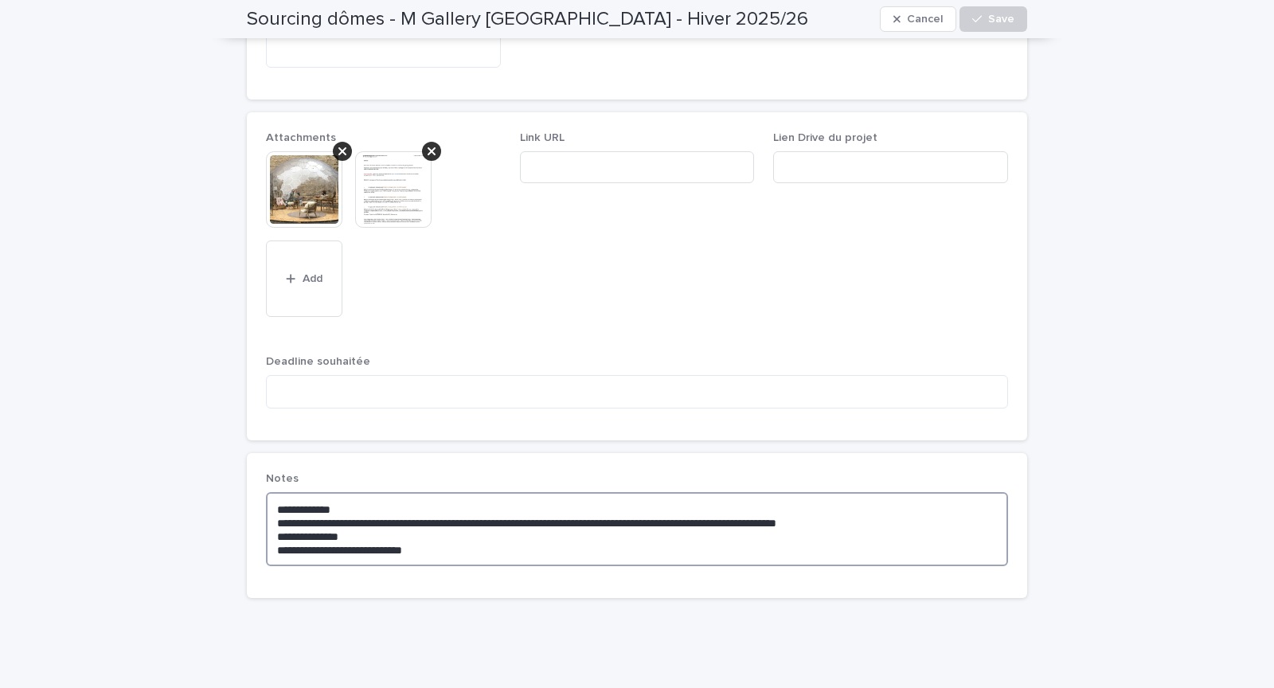
click at [437, 506] on textarea "**********" at bounding box center [637, 528] width 742 height 73
type textarea "**********"
click at [988, 19] on div "button" at bounding box center [980, 19] width 16 height 11
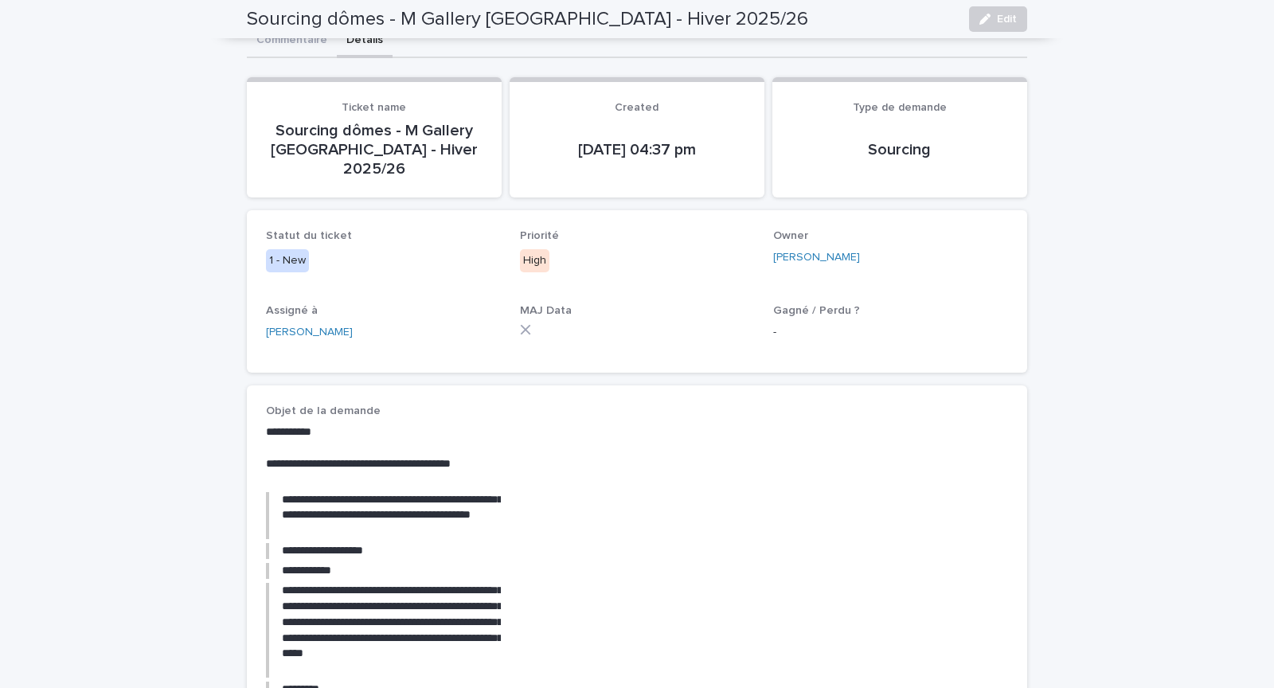
scroll to position [0, 0]
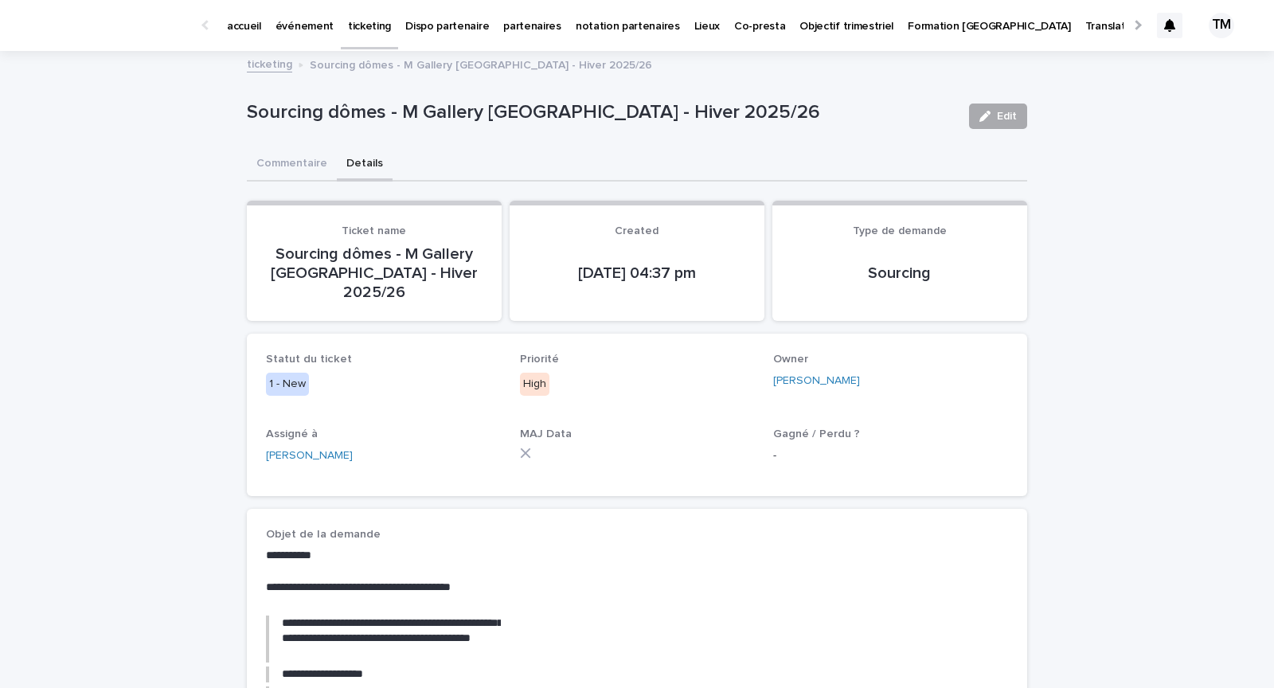
click at [1000, 121] on button "Edit" at bounding box center [998, 116] width 58 height 25
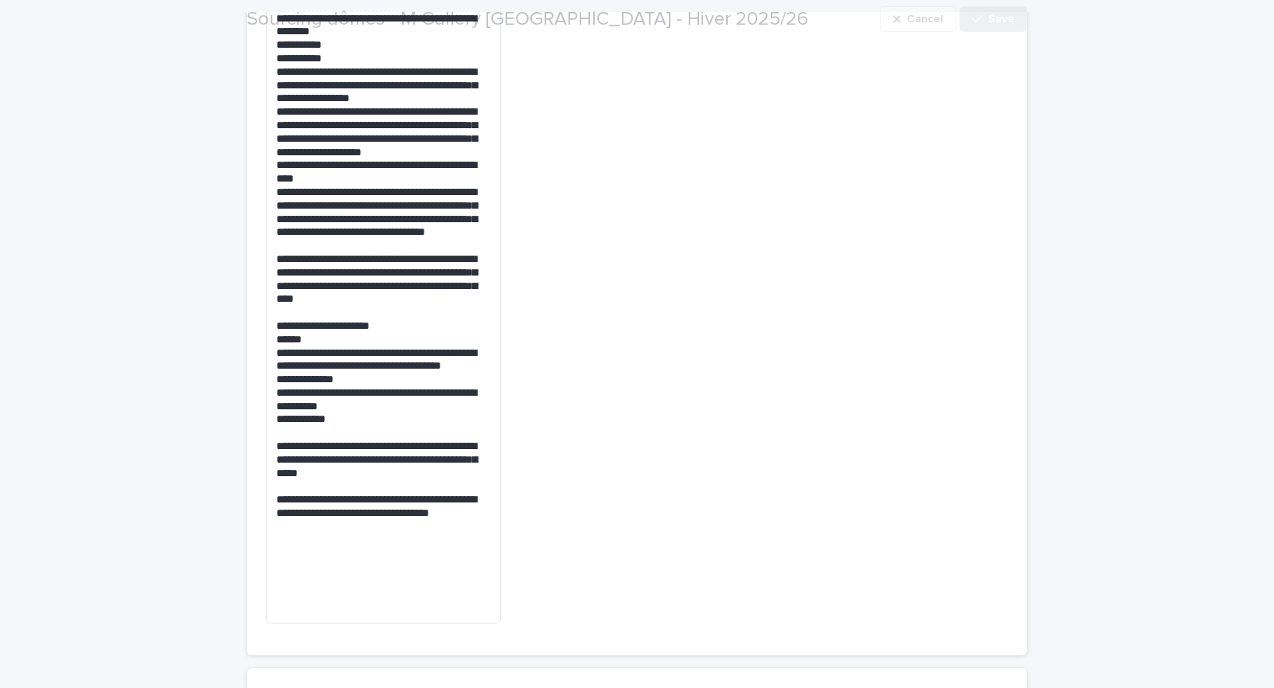
scroll to position [1359, 0]
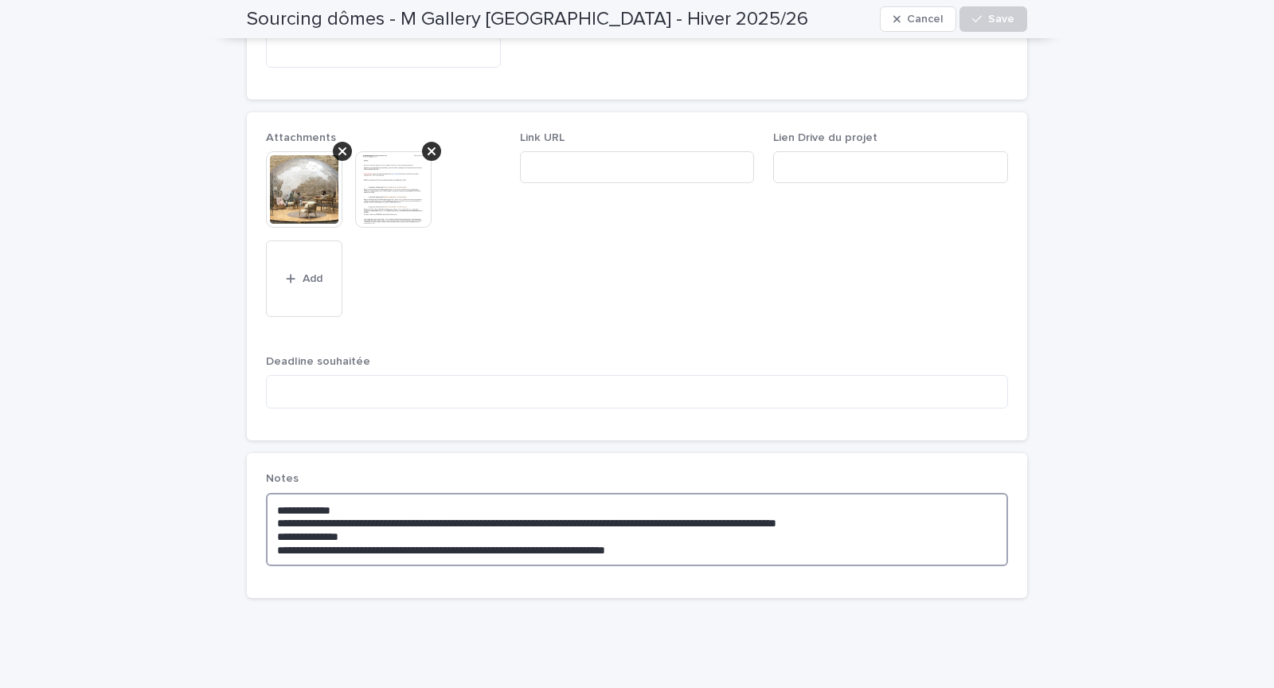
click at [370, 493] on textarea "**********" at bounding box center [637, 529] width 742 height 73
type textarea "**********"
click at [982, 19] on icon "button" at bounding box center [977, 19] width 10 height 11
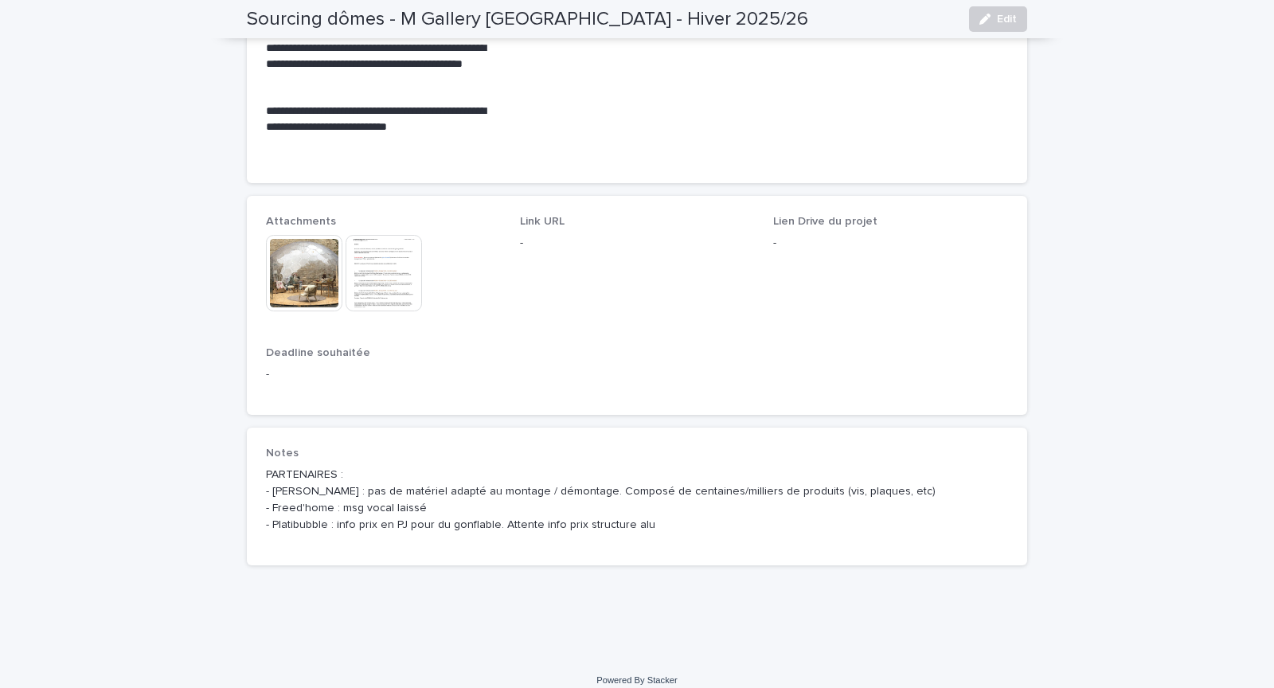
scroll to position [1352, 0]
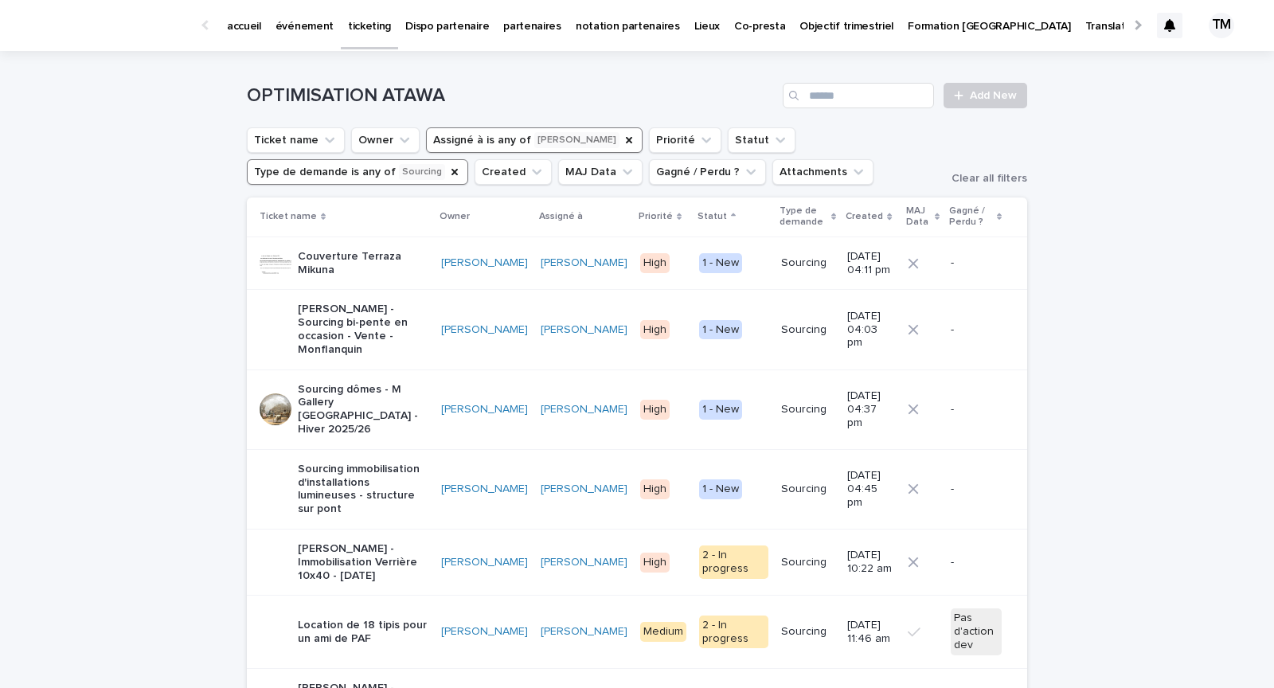
click at [428, 269] on div "Couverture Terraza Mikuna" at bounding box center [344, 264] width 169 height 40
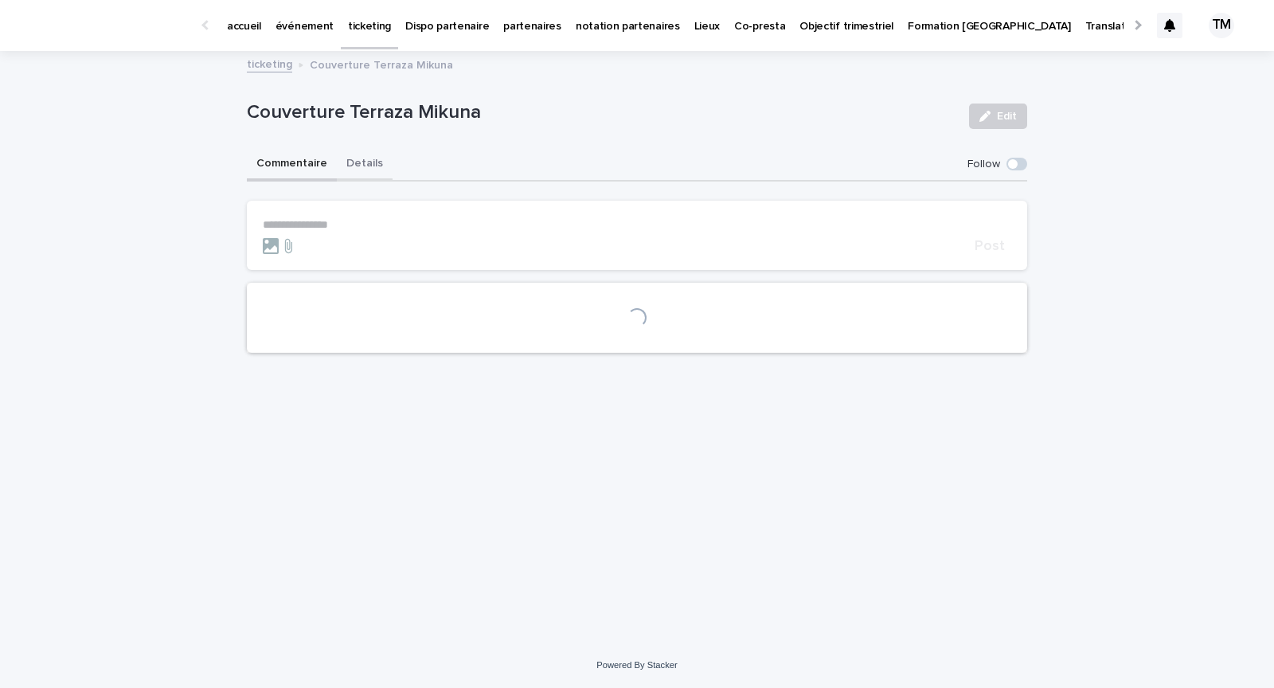
click at [366, 153] on button "Details" at bounding box center [365, 164] width 56 height 33
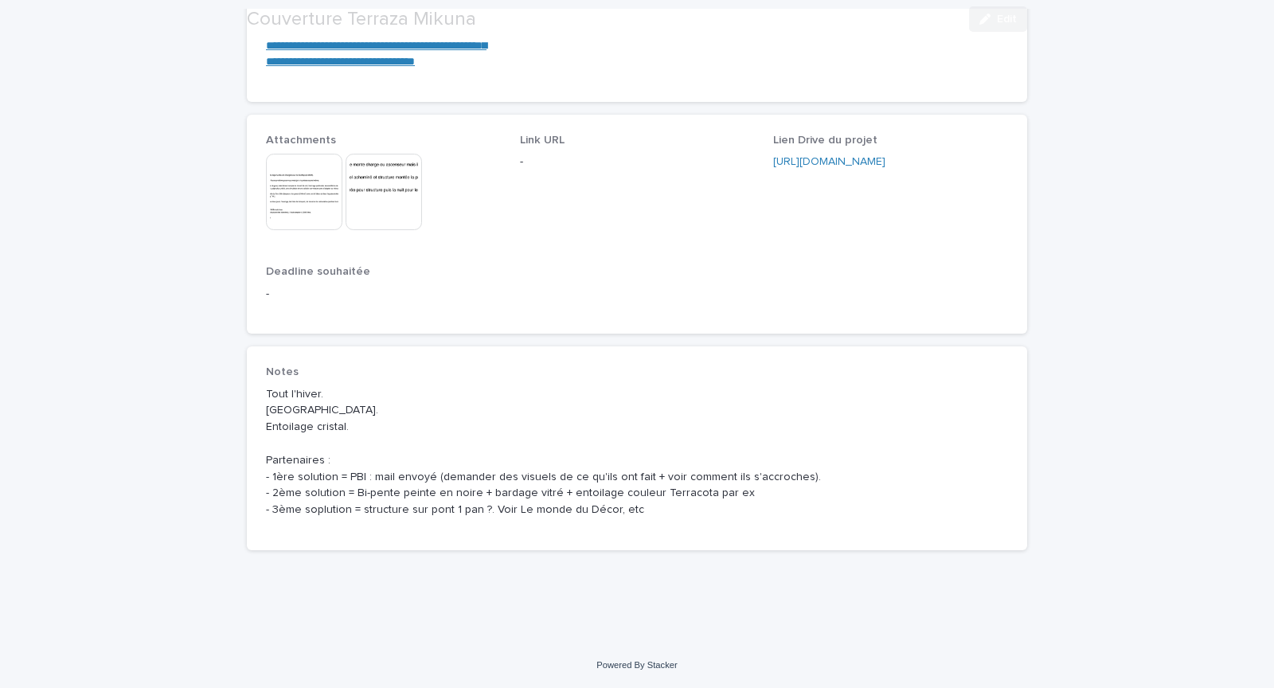
scroll to position [706, 0]
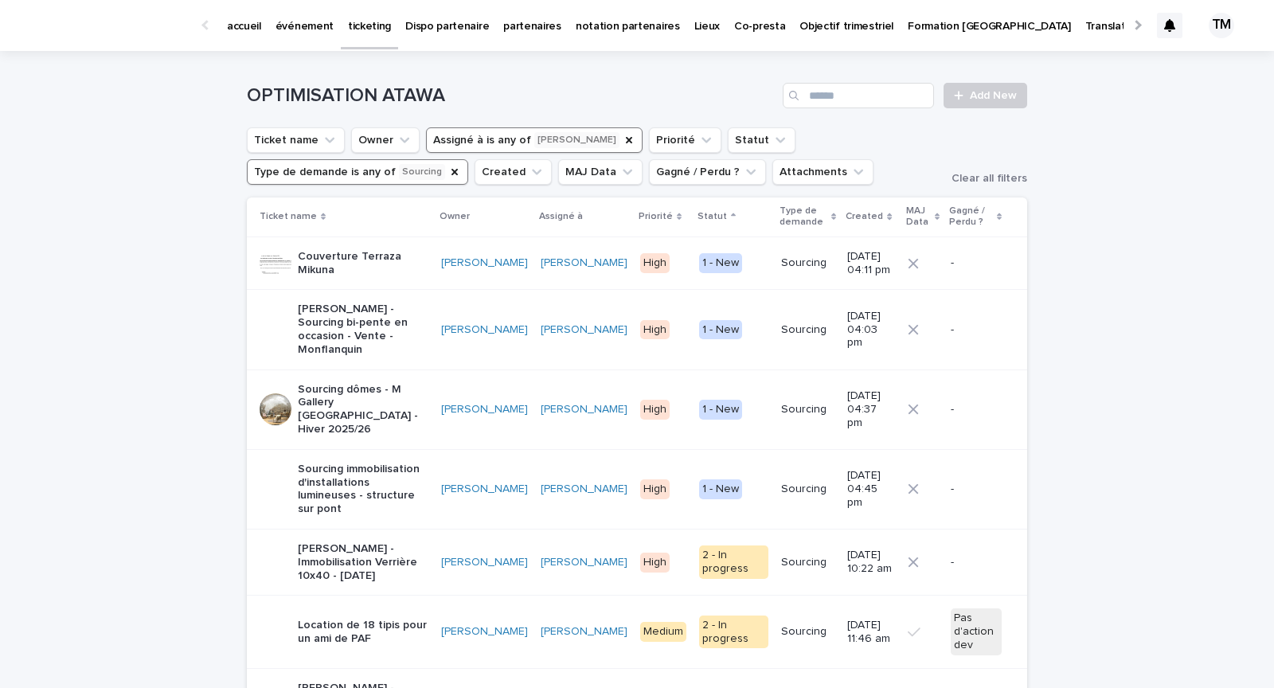
click at [414, 463] on p "Sourcing immobilisation d'installations lumineuses - structure sur pont" at bounding box center [363, 489] width 131 height 53
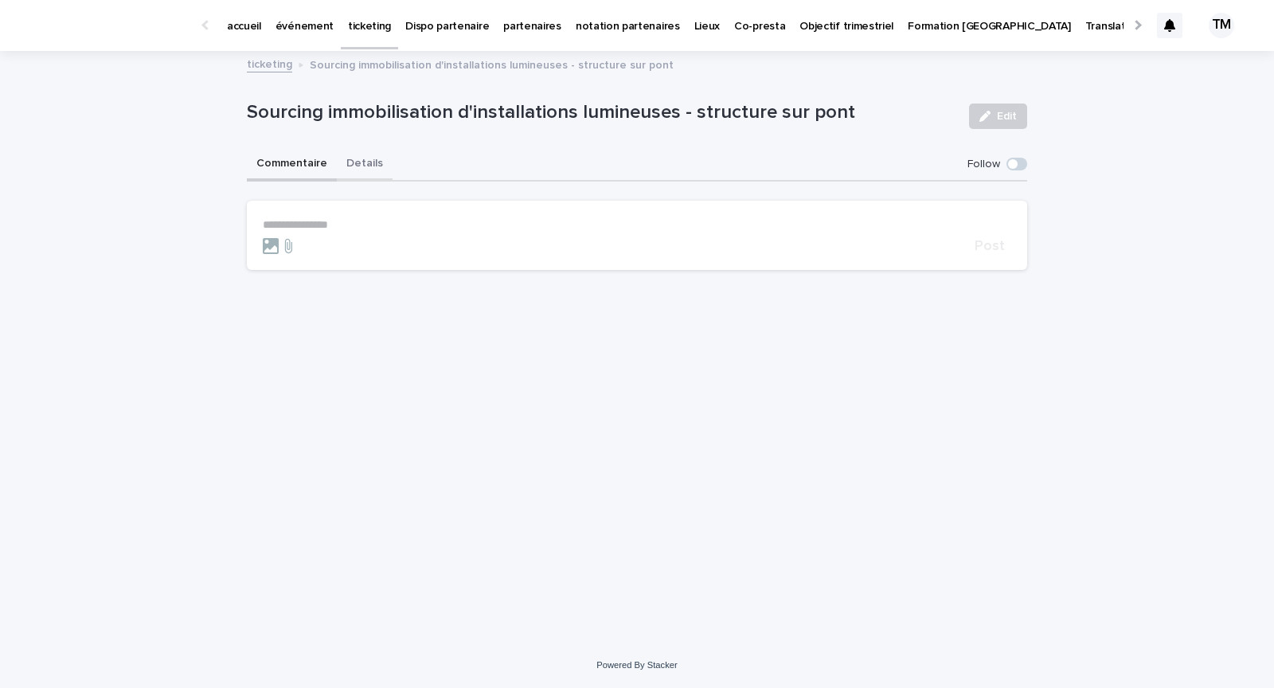
click at [363, 158] on button "Details" at bounding box center [365, 164] width 56 height 33
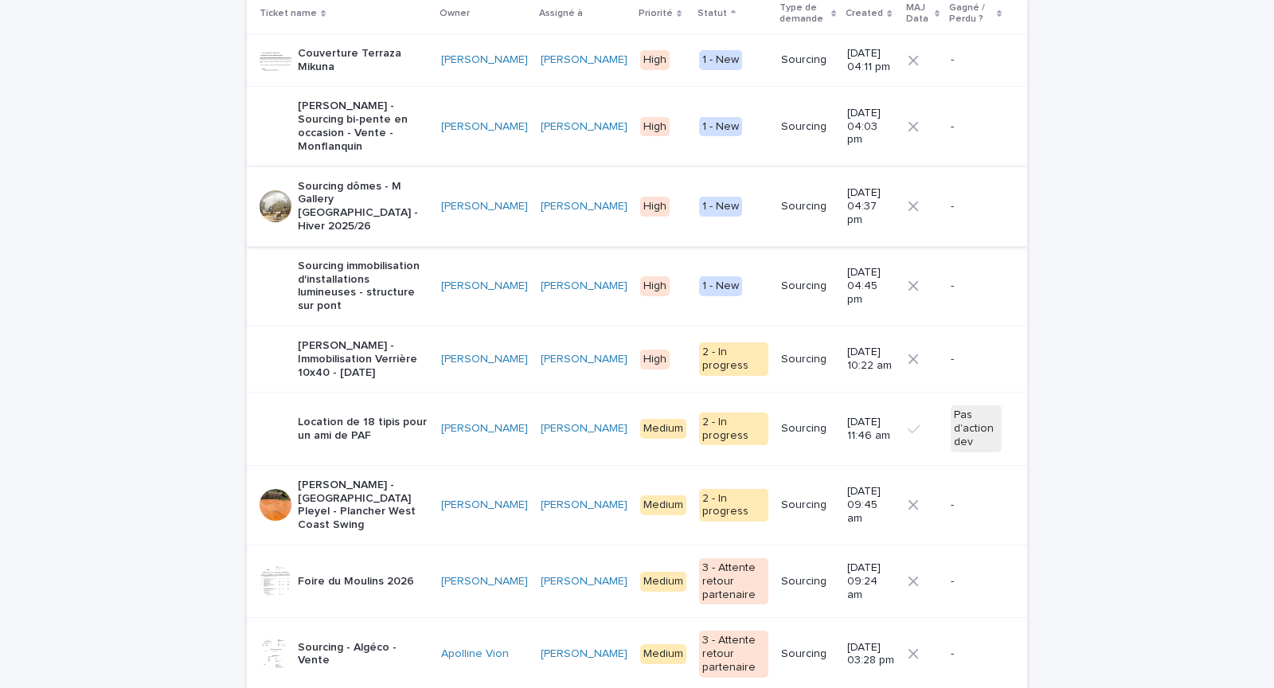
scroll to position [211, 0]
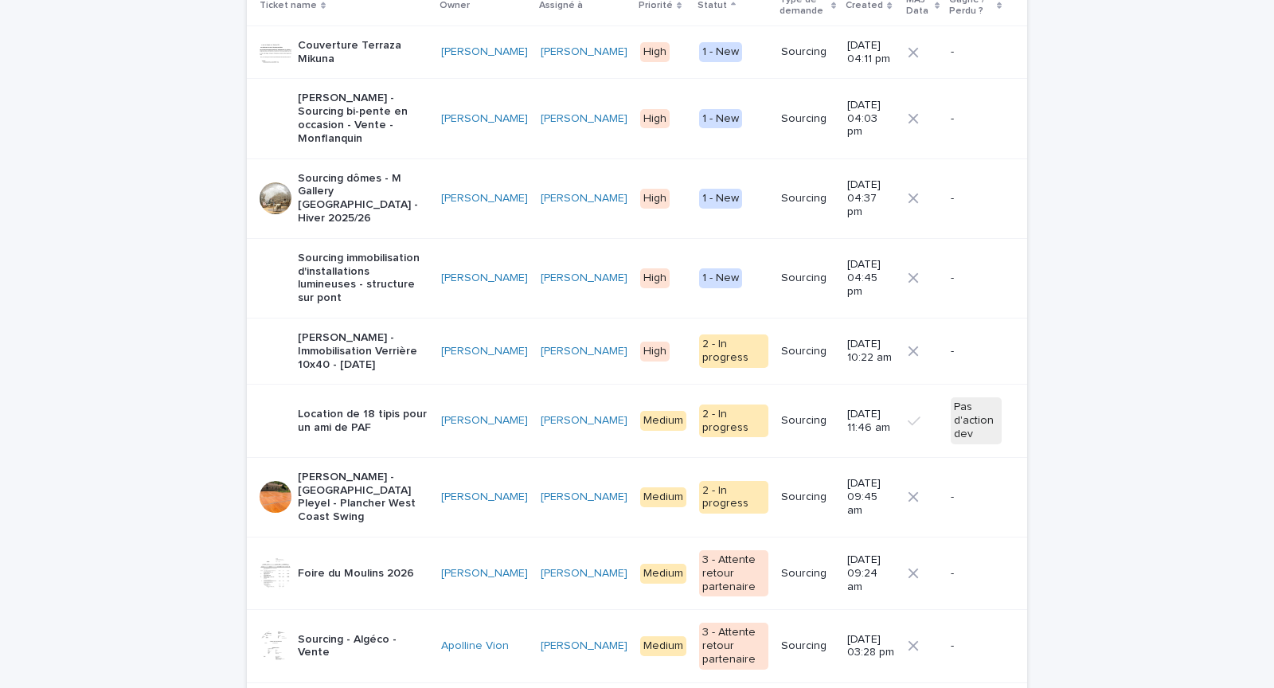
click at [378, 627] on div "Sourcing - Algéco - Vente" at bounding box center [344, 647] width 169 height 40
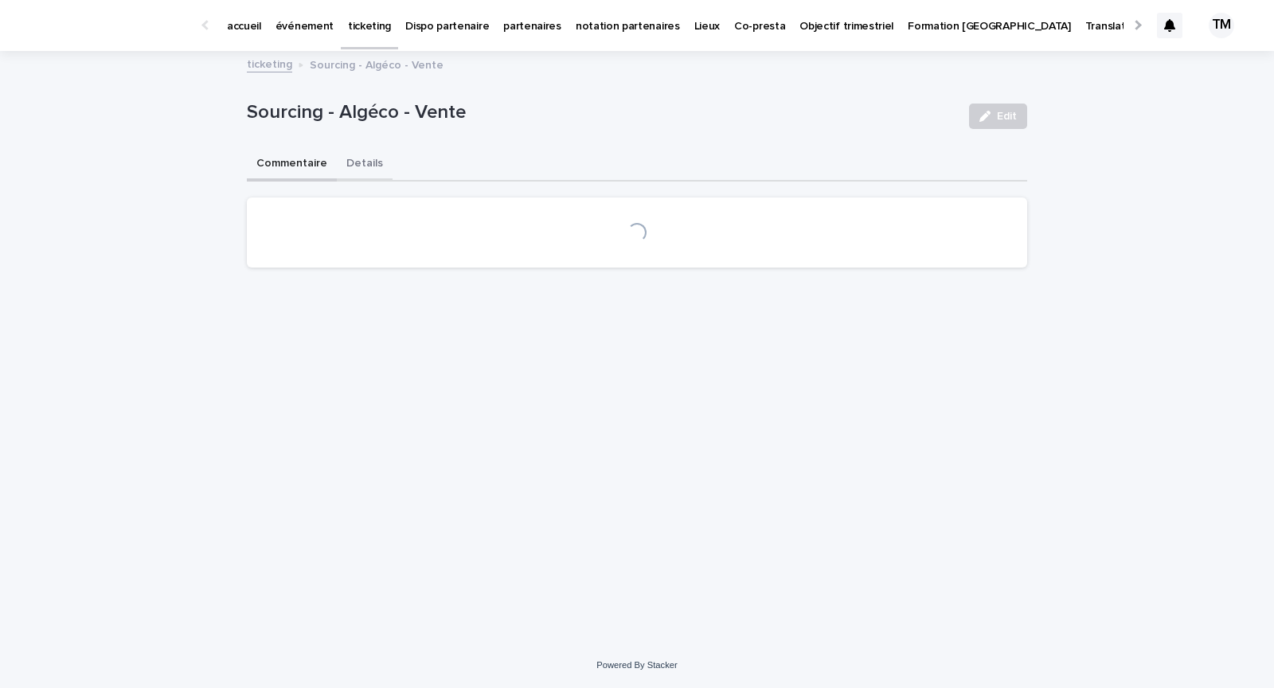
click at [368, 156] on button "Details" at bounding box center [365, 164] width 56 height 33
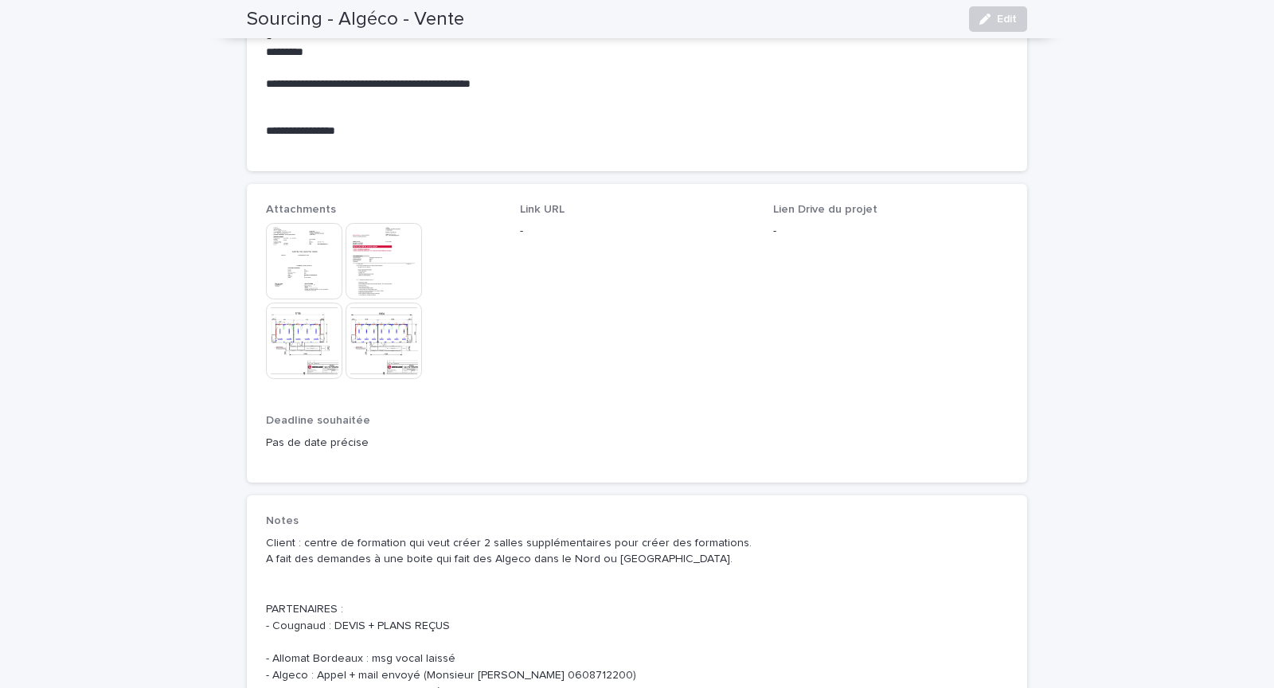
scroll to position [761, 0]
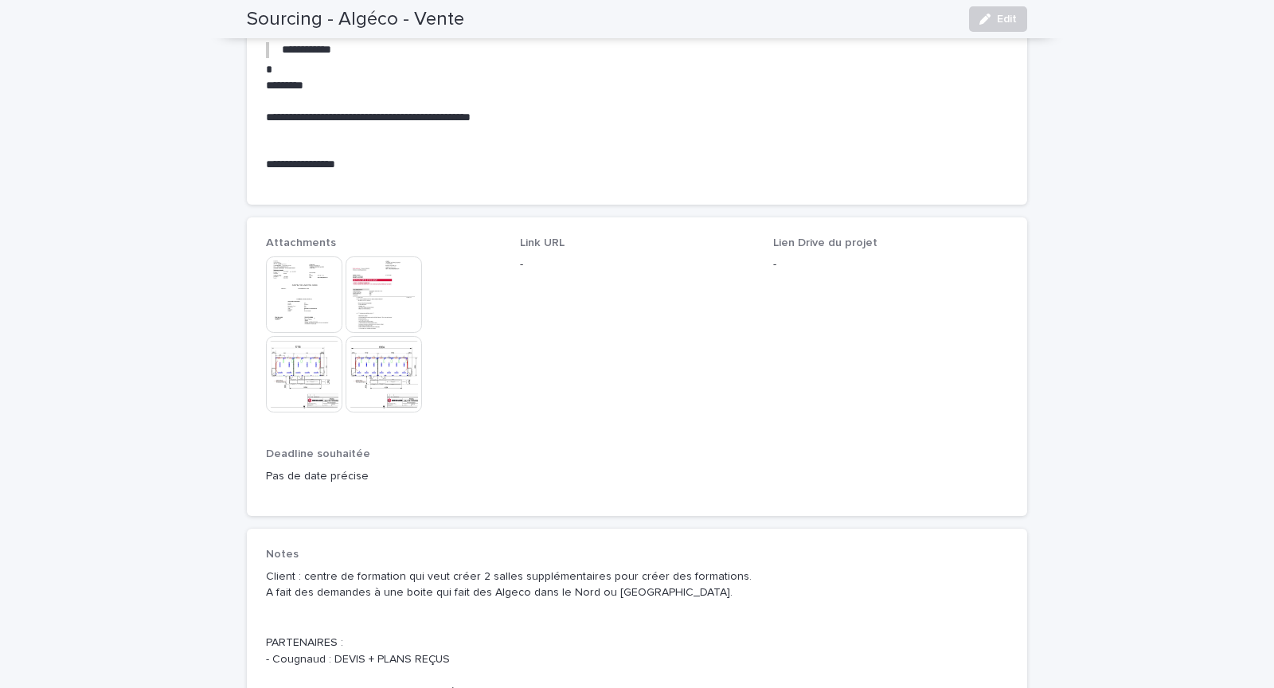
click at [303, 291] on img at bounding box center [304, 294] width 76 height 76
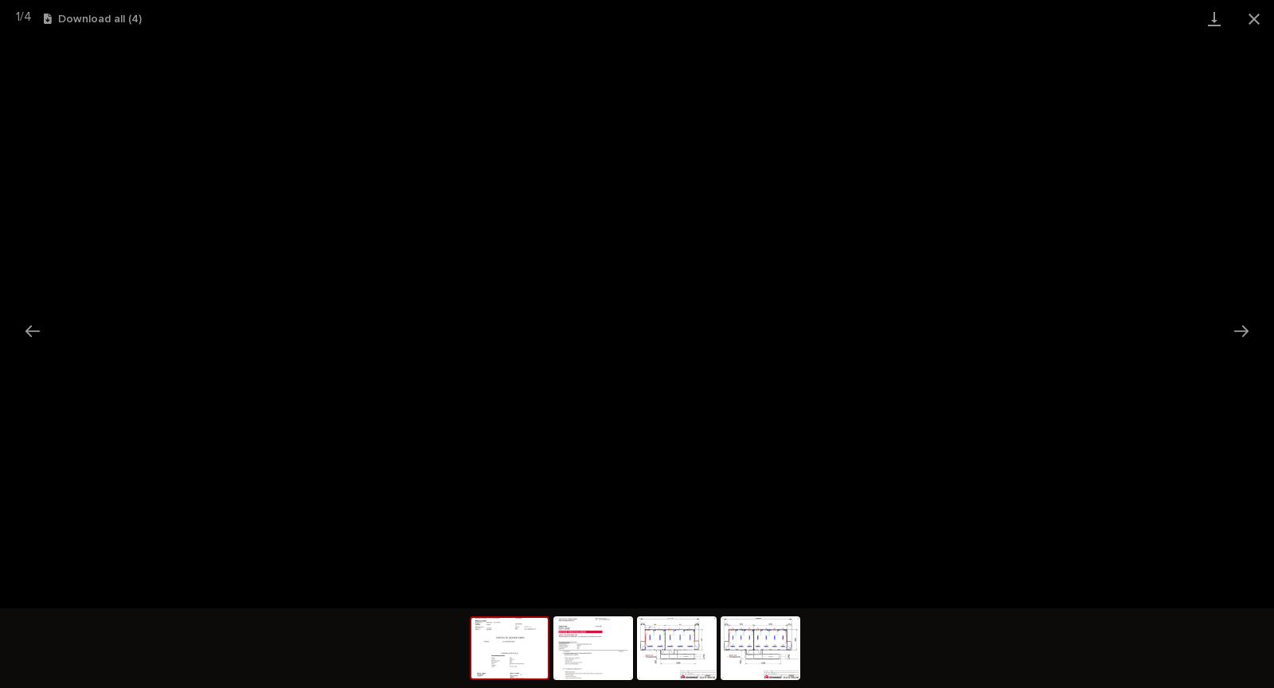
click at [510, 643] on img at bounding box center [509, 648] width 76 height 61
click at [666, 662] on img at bounding box center [677, 648] width 76 height 61
click at [1251, 17] on button "Close gallery" at bounding box center [1254, 18] width 40 height 37
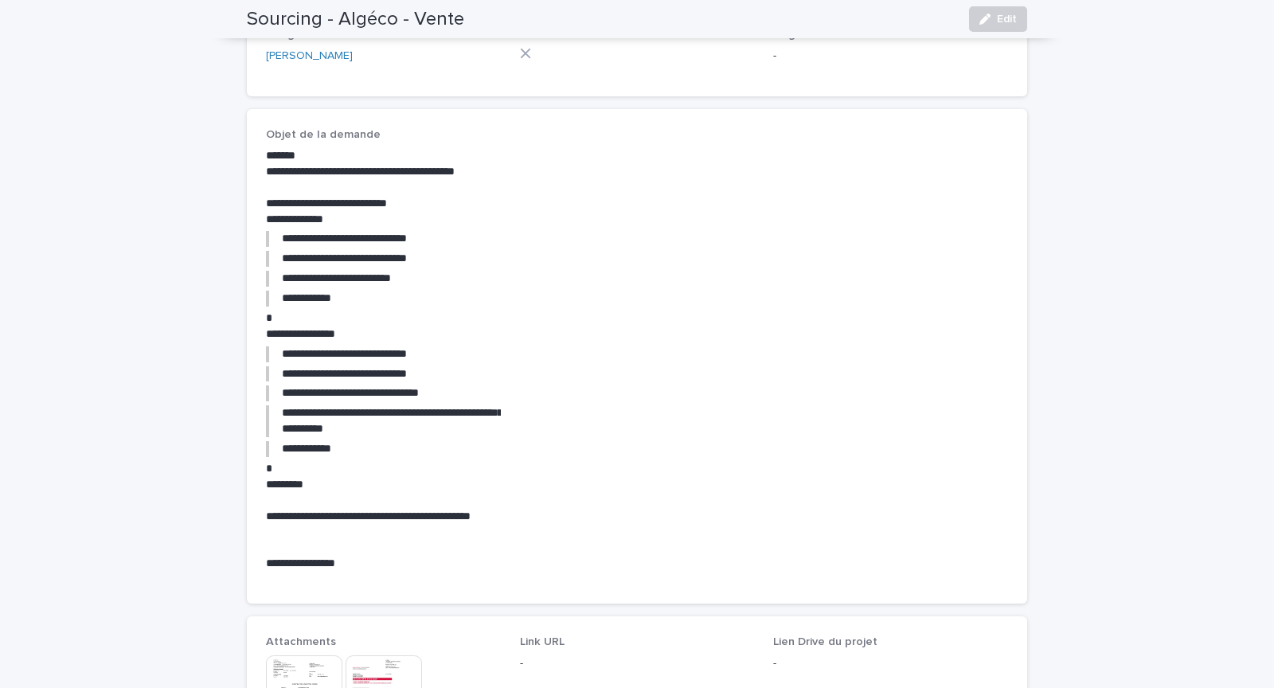
scroll to position [366, 0]
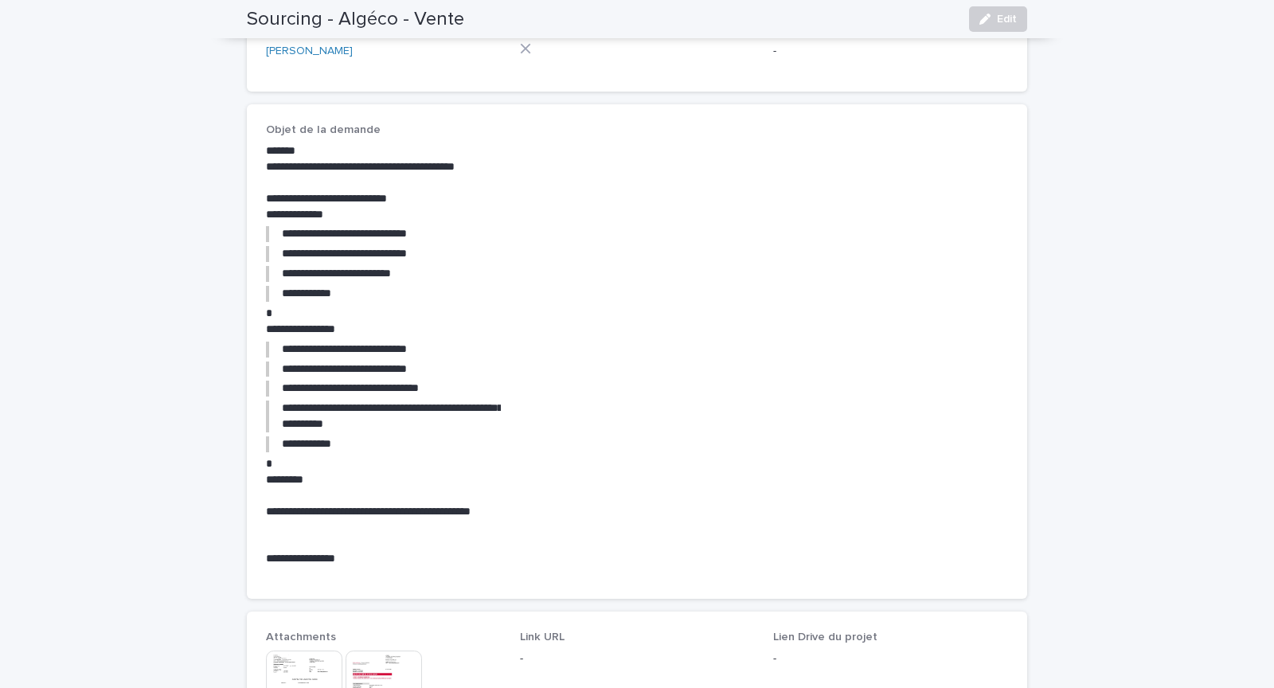
click at [383, 327] on p "**********" at bounding box center [383, 330] width 235 height 16
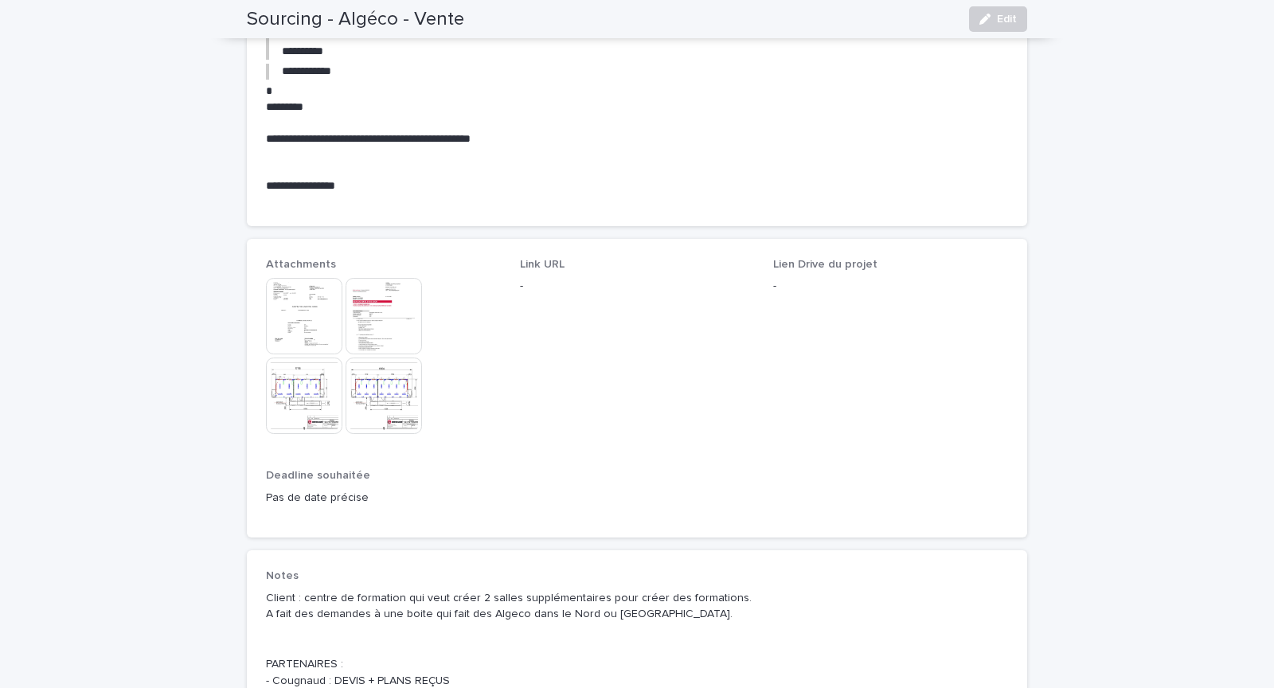
scroll to position [728, 0]
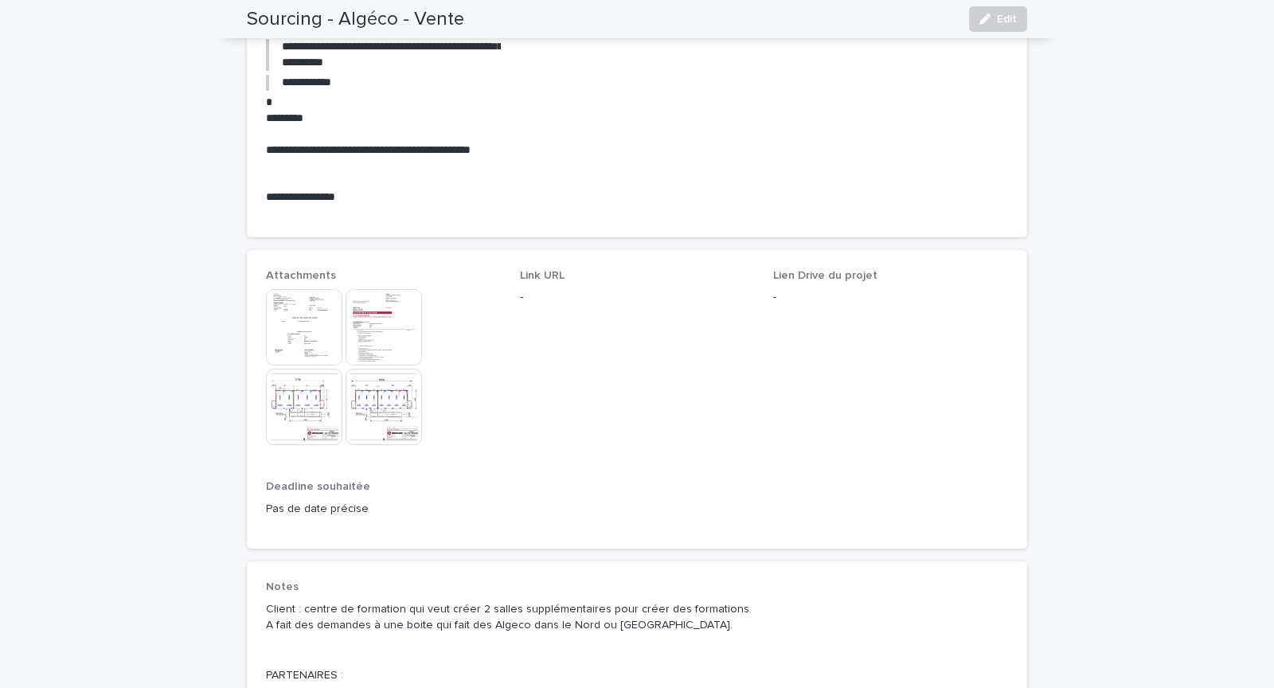
click at [303, 325] on img at bounding box center [304, 327] width 76 height 76
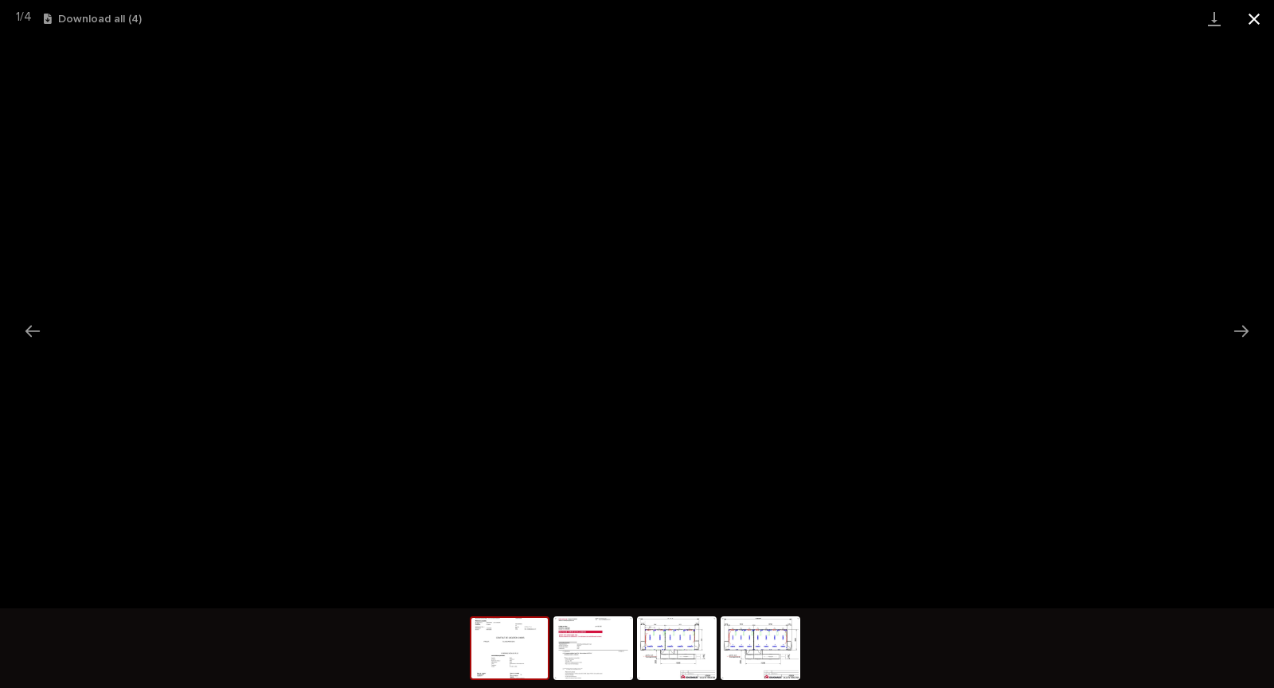
click at [1261, 15] on button "Close gallery" at bounding box center [1254, 18] width 40 height 37
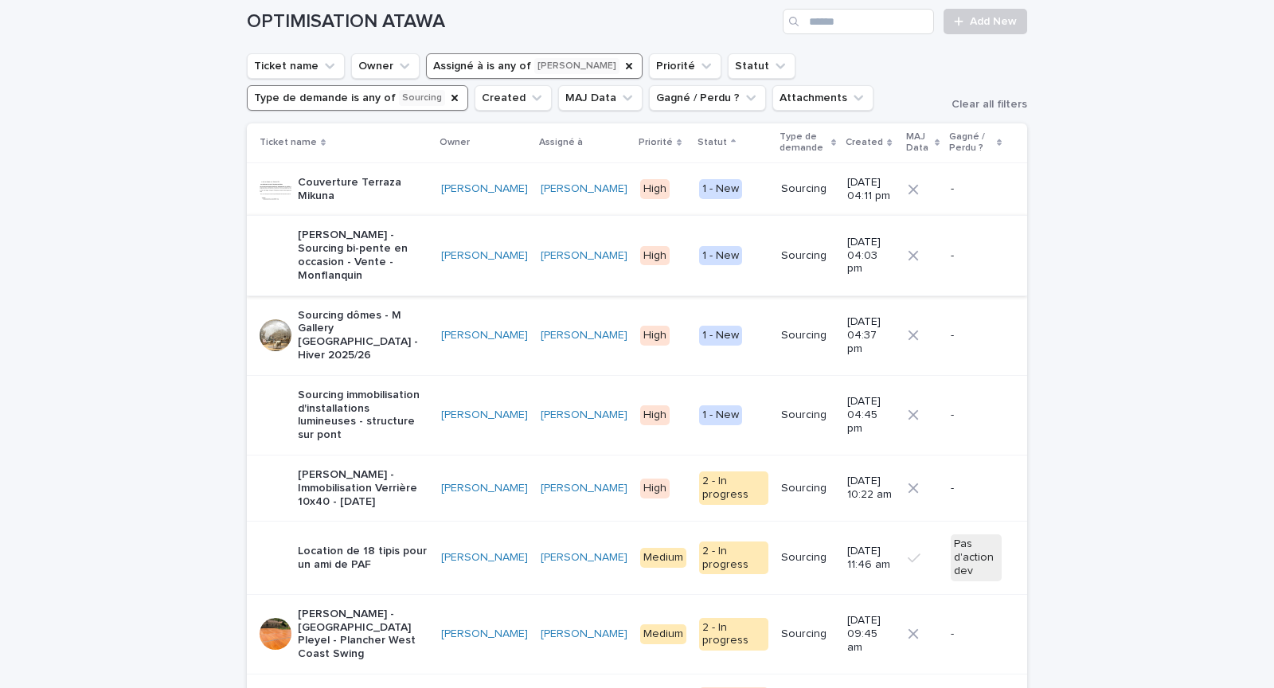
scroll to position [80, 0]
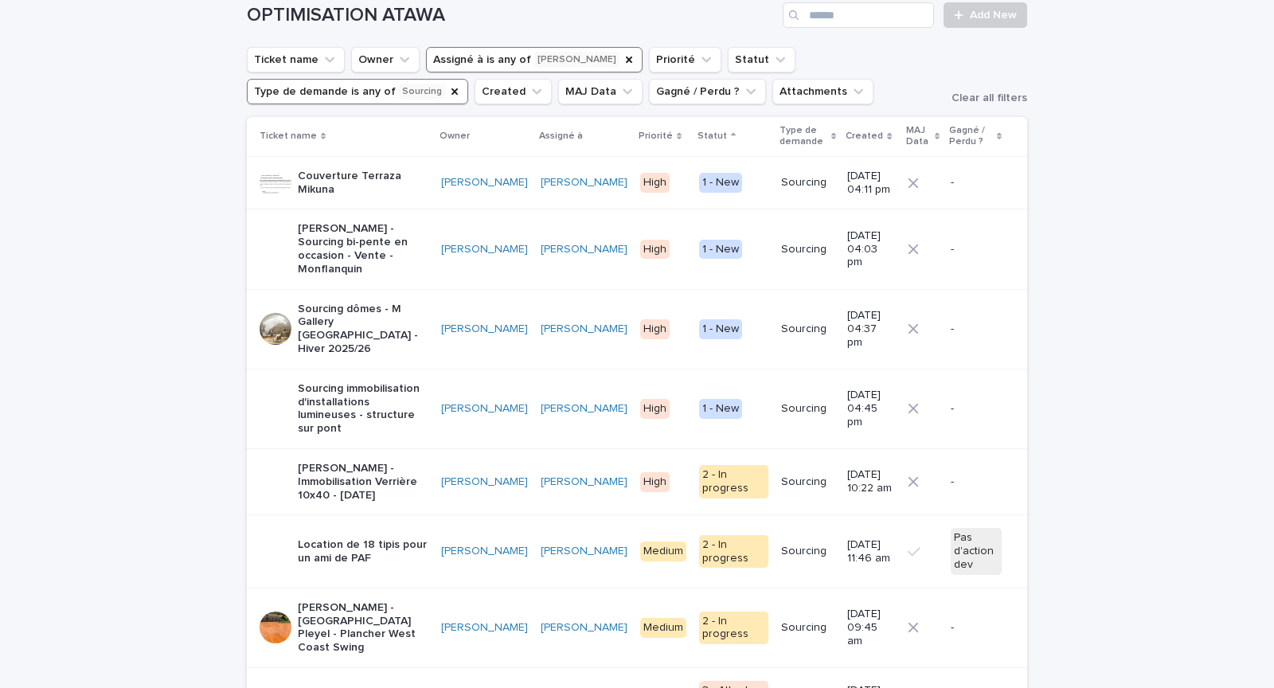
click at [428, 305] on p "Sourcing dômes - M Gallery [GEOGRAPHIC_DATA] - Hiver 2025/26" at bounding box center [363, 329] width 131 height 53
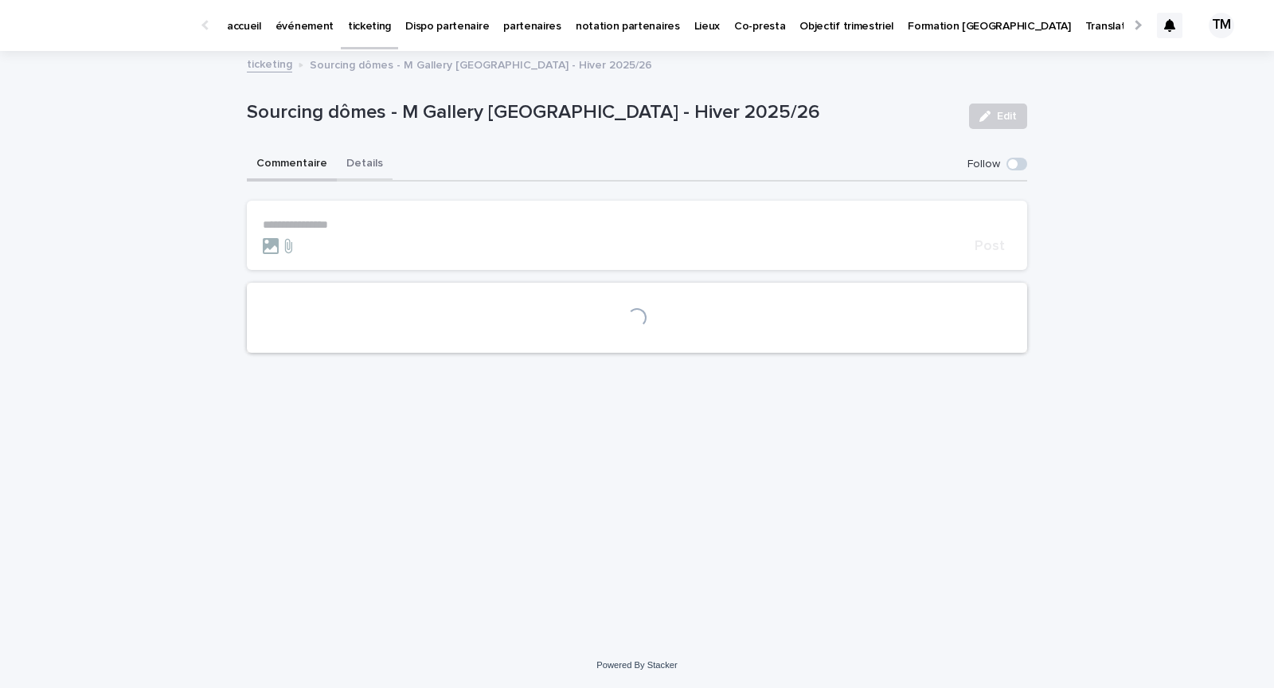
click at [366, 166] on button "Details" at bounding box center [365, 164] width 56 height 33
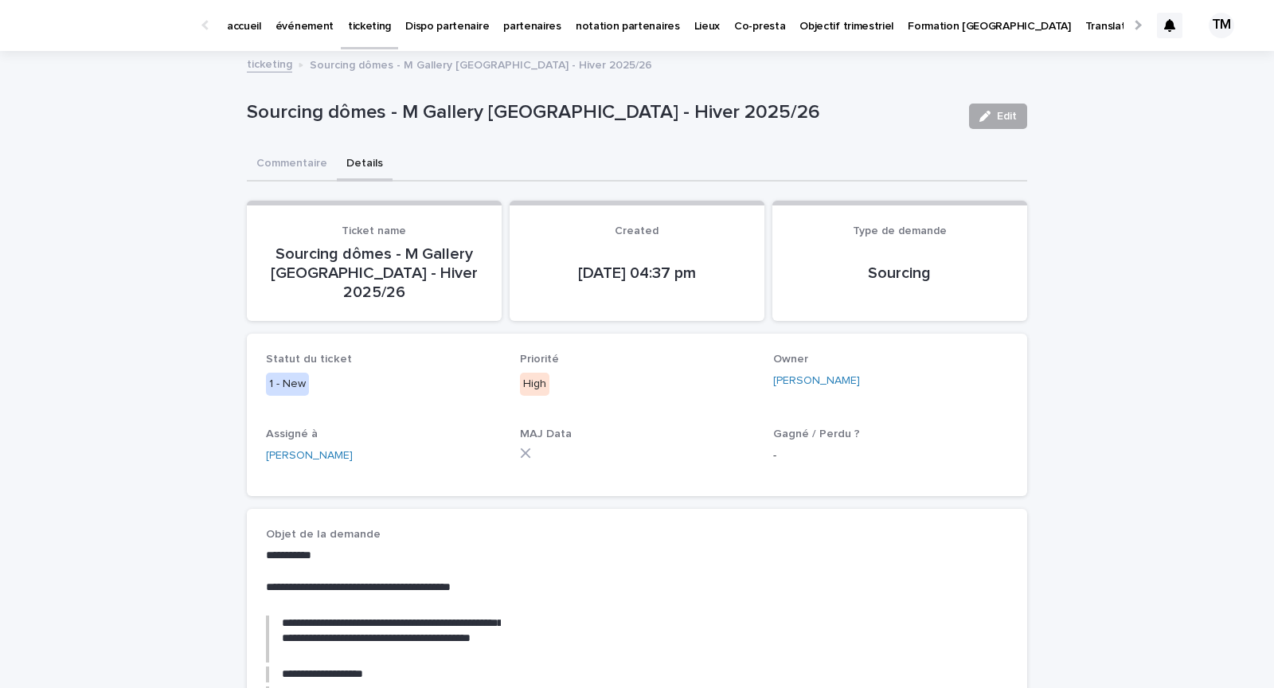
click at [991, 119] on icon "button" at bounding box center [985, 116] width 11 height 11
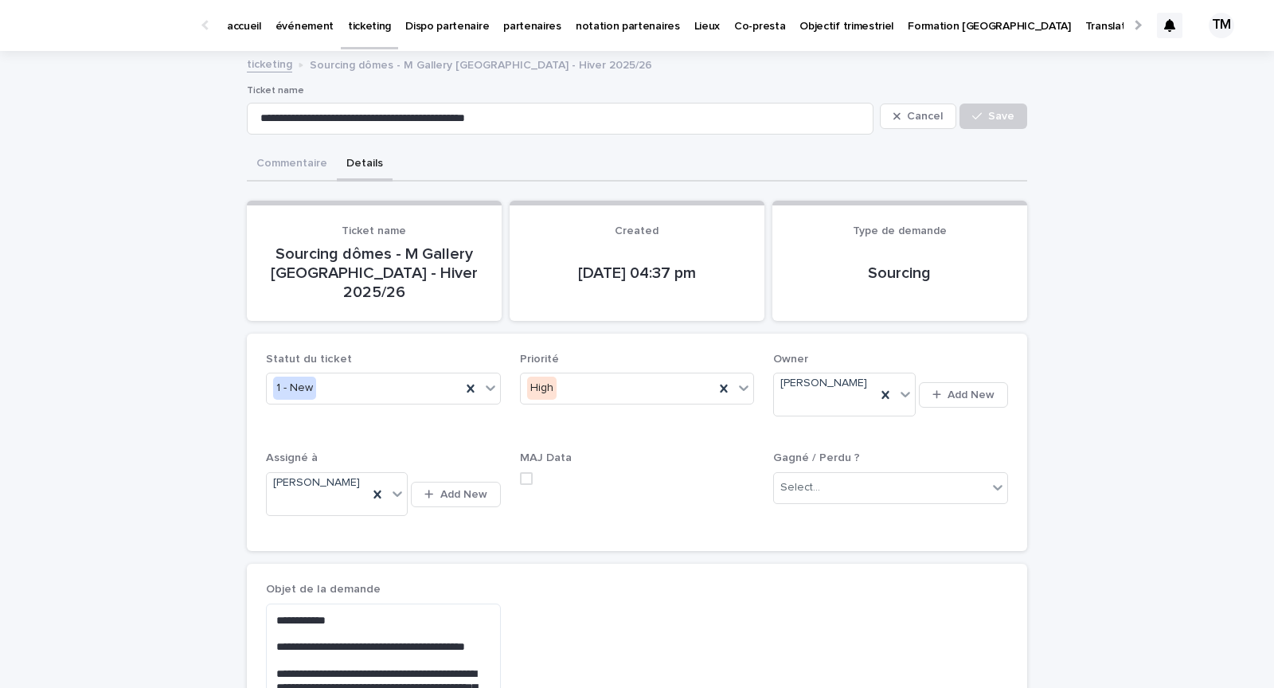
click at [339, 375] on div "1 - New" at bounding box center [364, 388] width 194 height 26
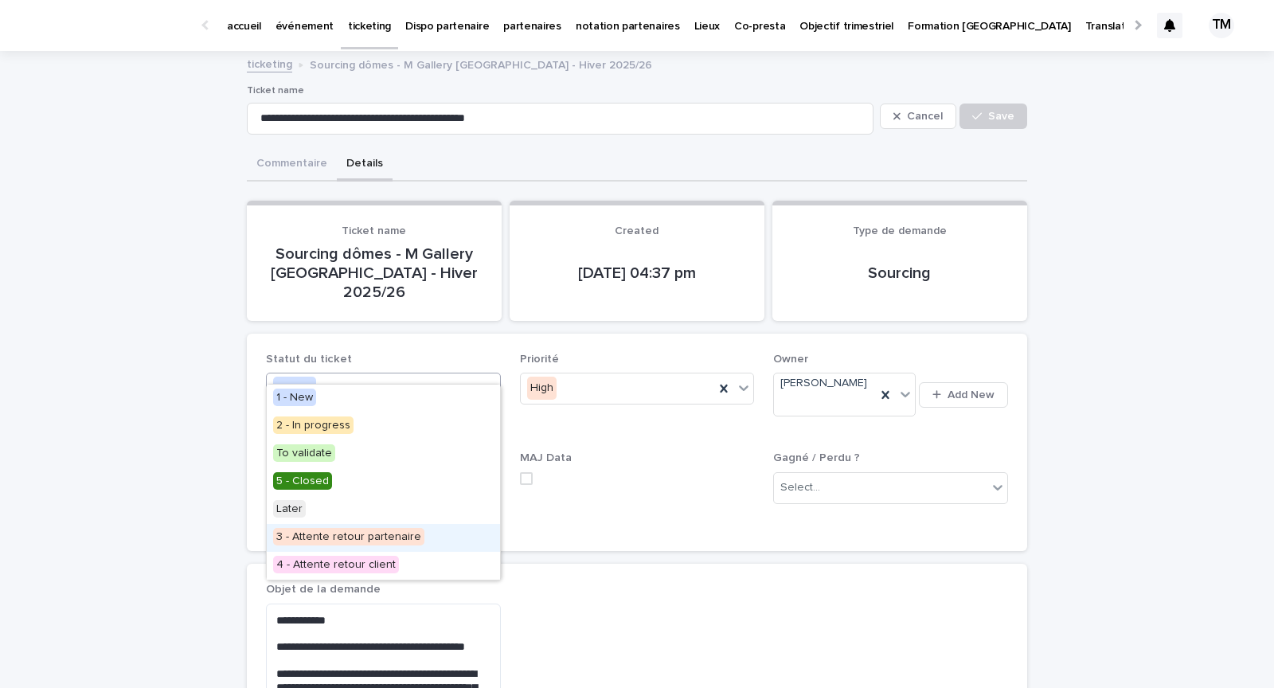
click at [327, 534] on span "3 - Attente retour partenaire" at bounding box center [348, 537] width 151 height 18
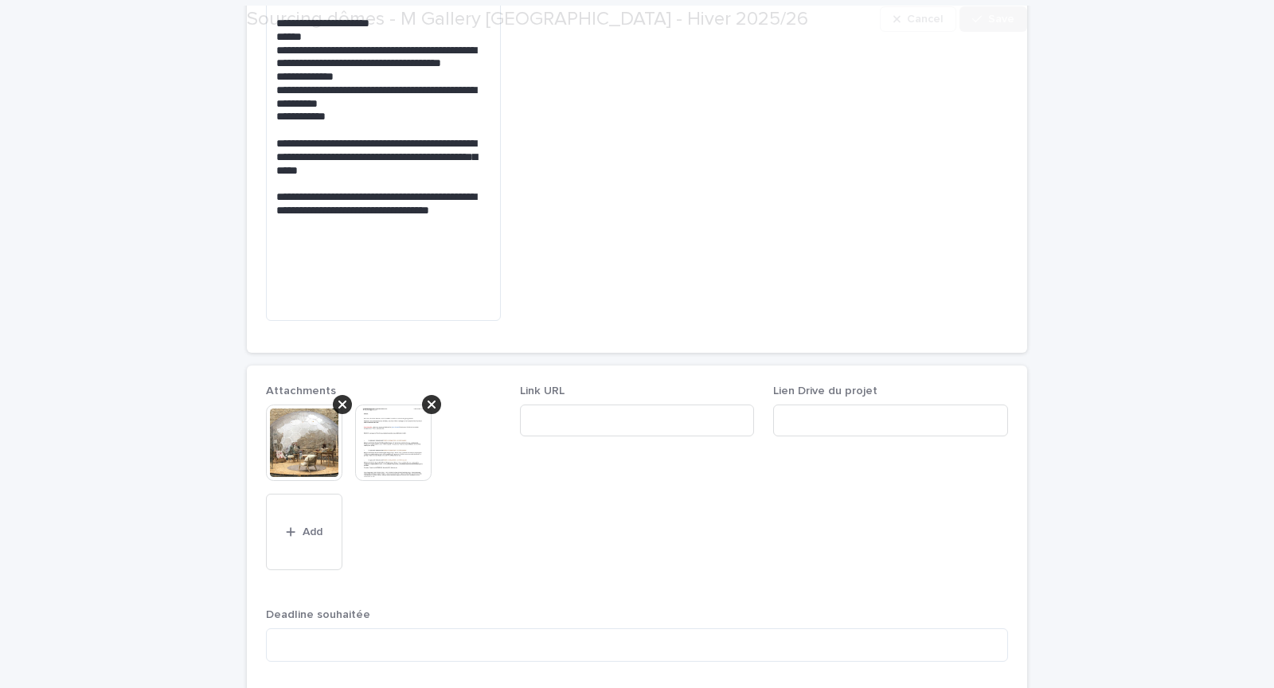
scroll to position [1359, 0]
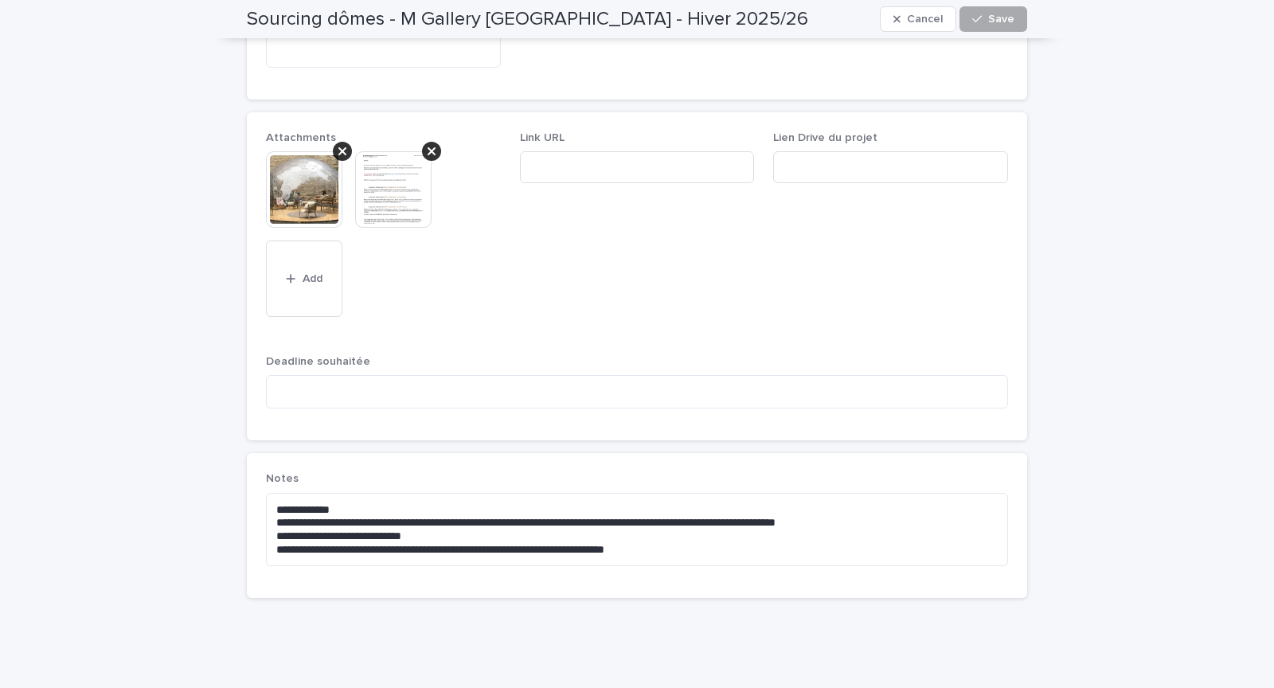
click at [992, 22] on span "Save" at bounding box center [1001, 19] width 26 height 11
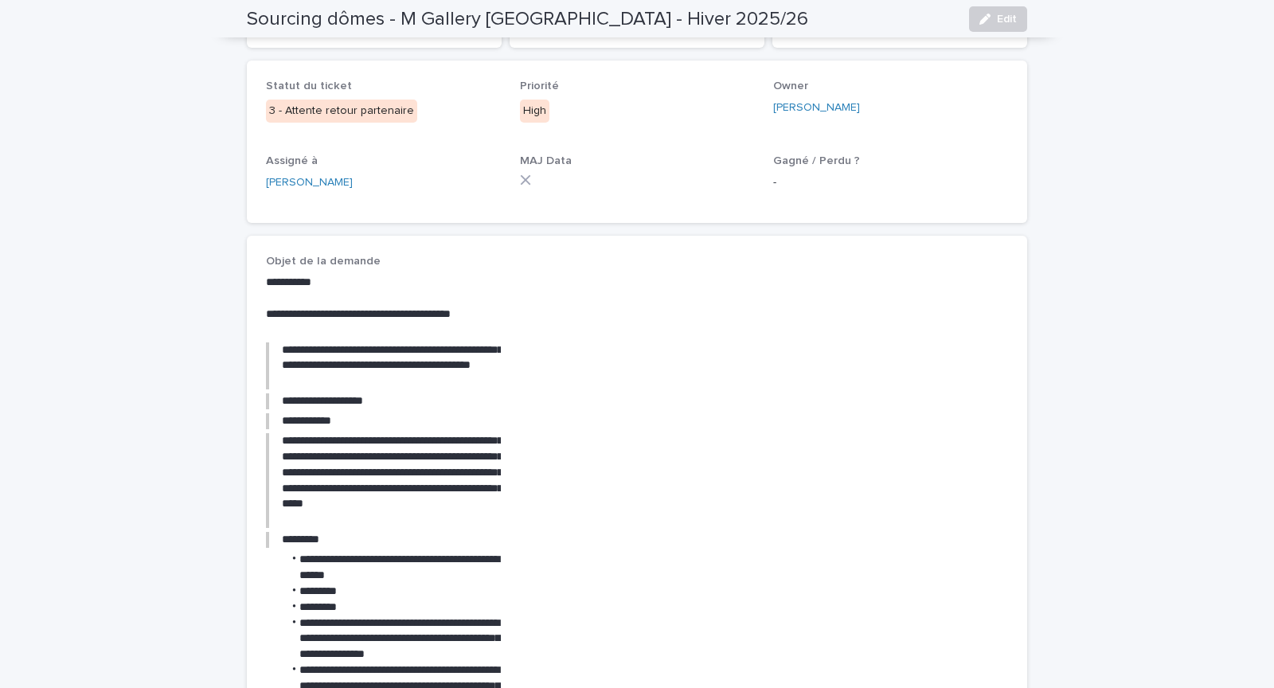
scroll to position [0, 0]
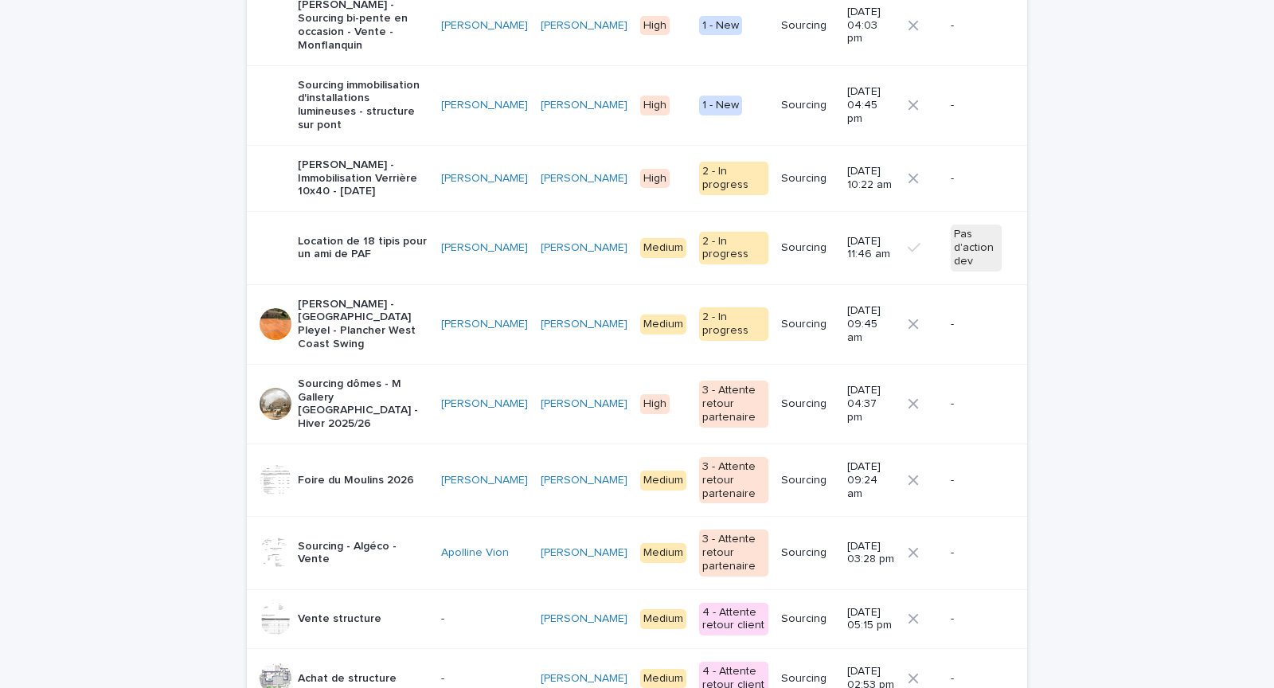
scroll to position [337, 0]
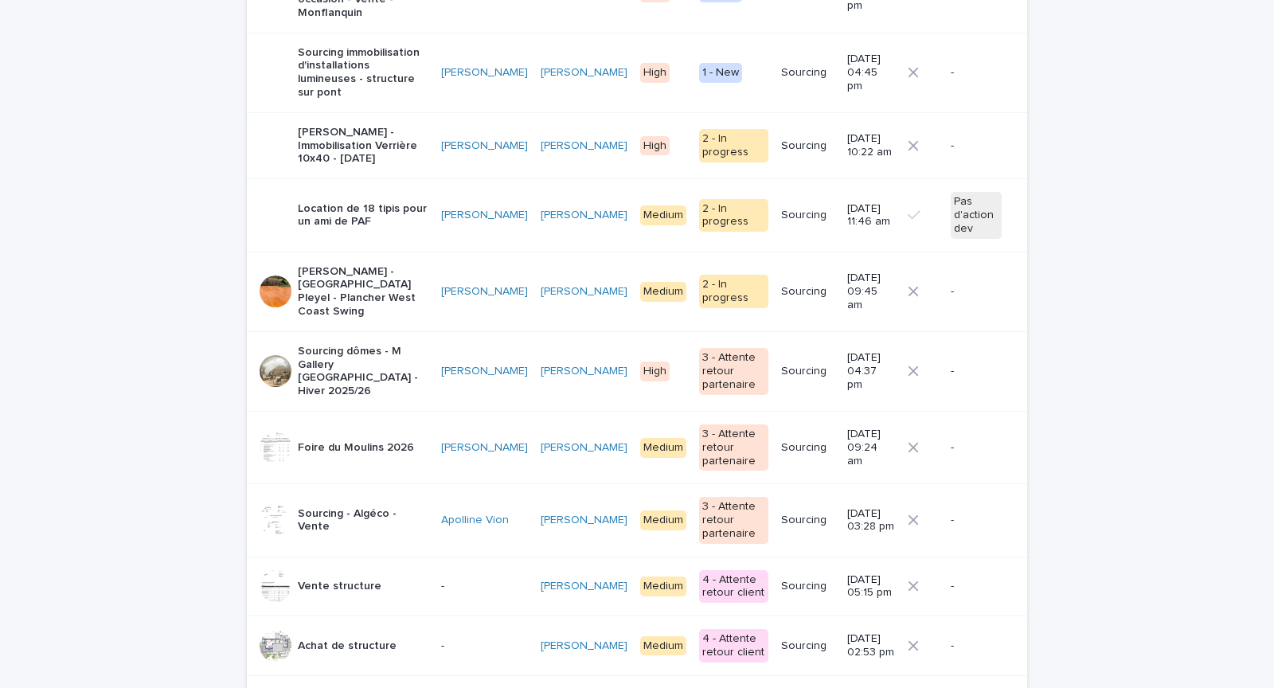
click at [390, 341] on div "Sourcing dômes - M Gallery [GEOGRAPHIC_DATA] - Hiver 2025/26" at bounding box center [363, 371] width 131 height 66
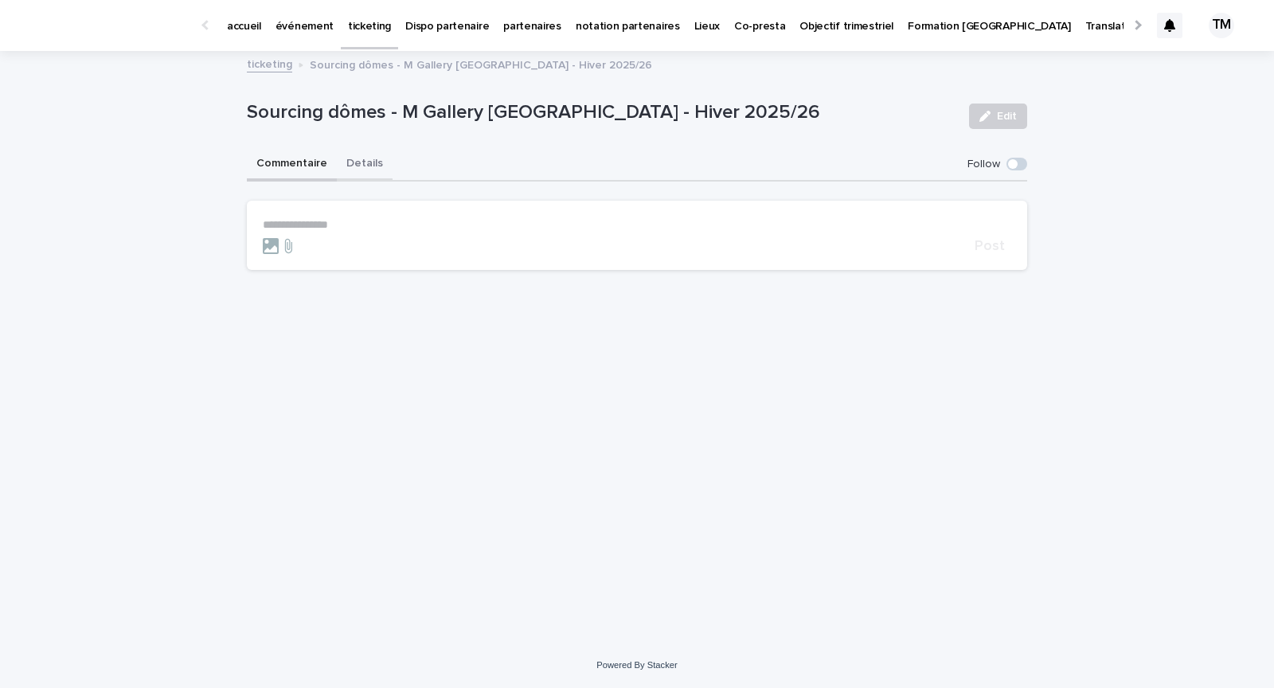
click at [364, 160] on button "Details" at bounding box center [365, 164] width 56 height 33
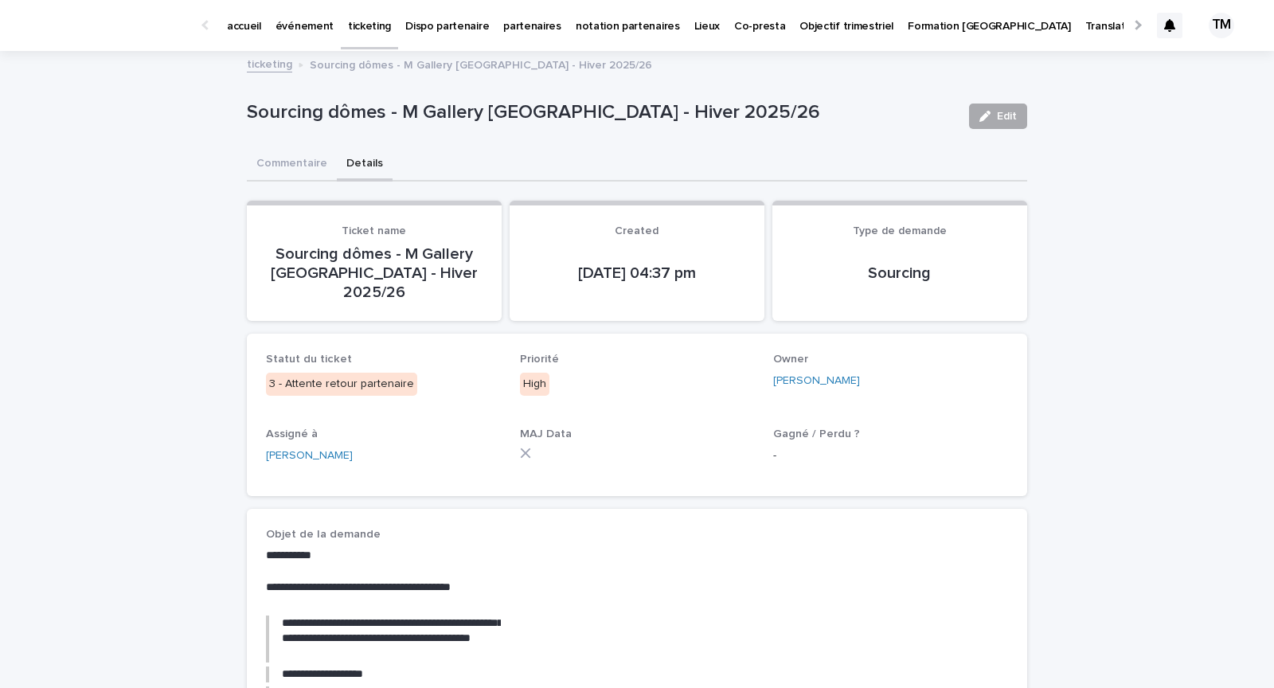
click at [1002, 111] on span "Edit" at bounding box center [1007, 116] width 20 height 11
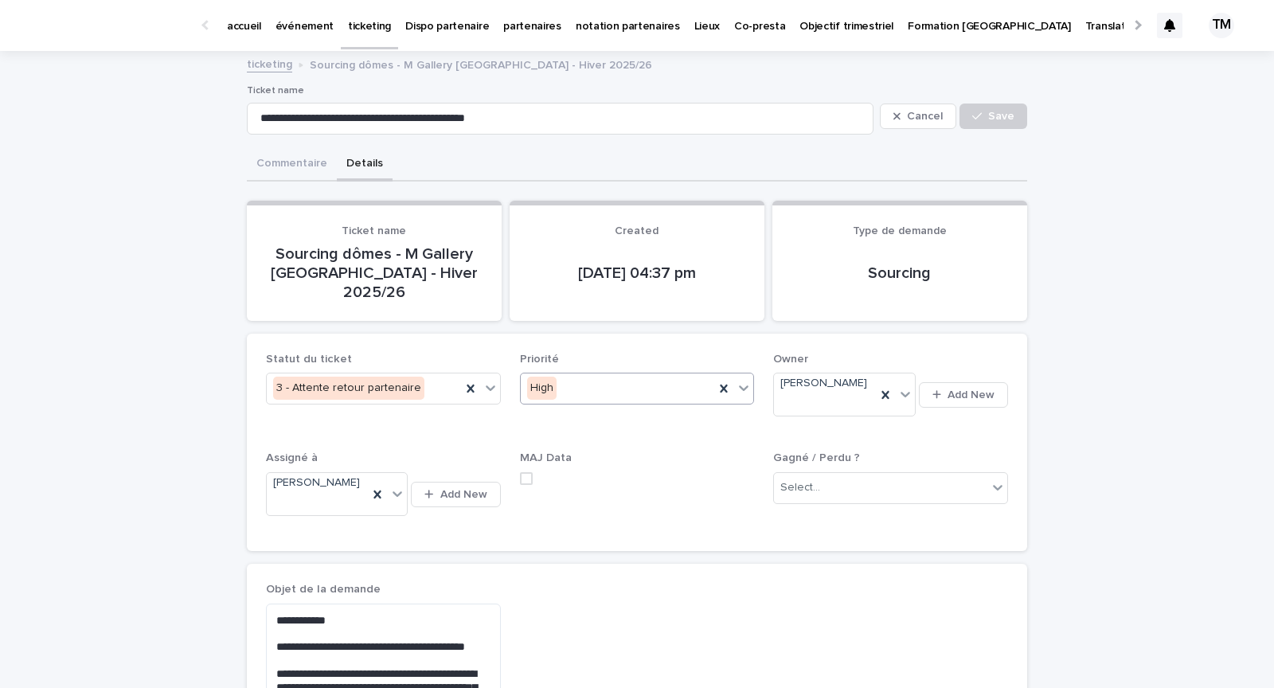
click at [607, 375] on div "High" at bounding box center [618, 388] width 194 height 26
click at [597, 403] on div "Critical" at bounding box center [637, 399] width 233 height 28
click at [999, 113] on span "Save" at bounding box center [1001, 116] width 26 height 11
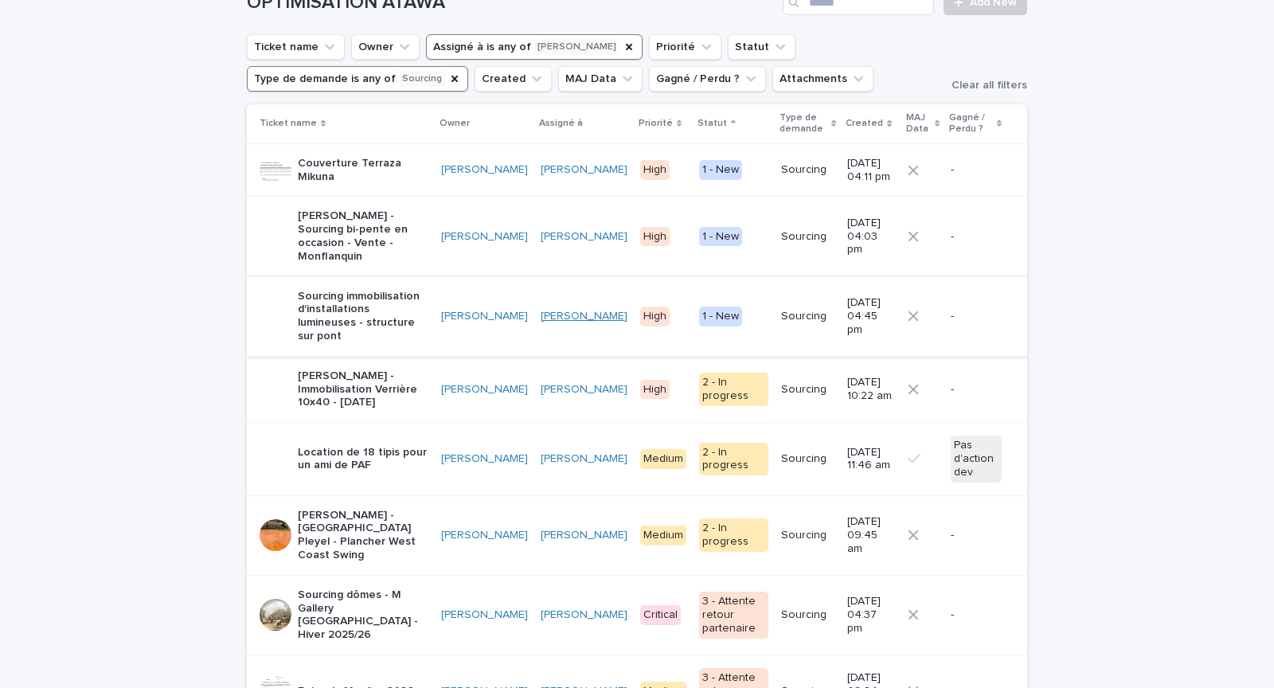
scroll to position [84, 0]
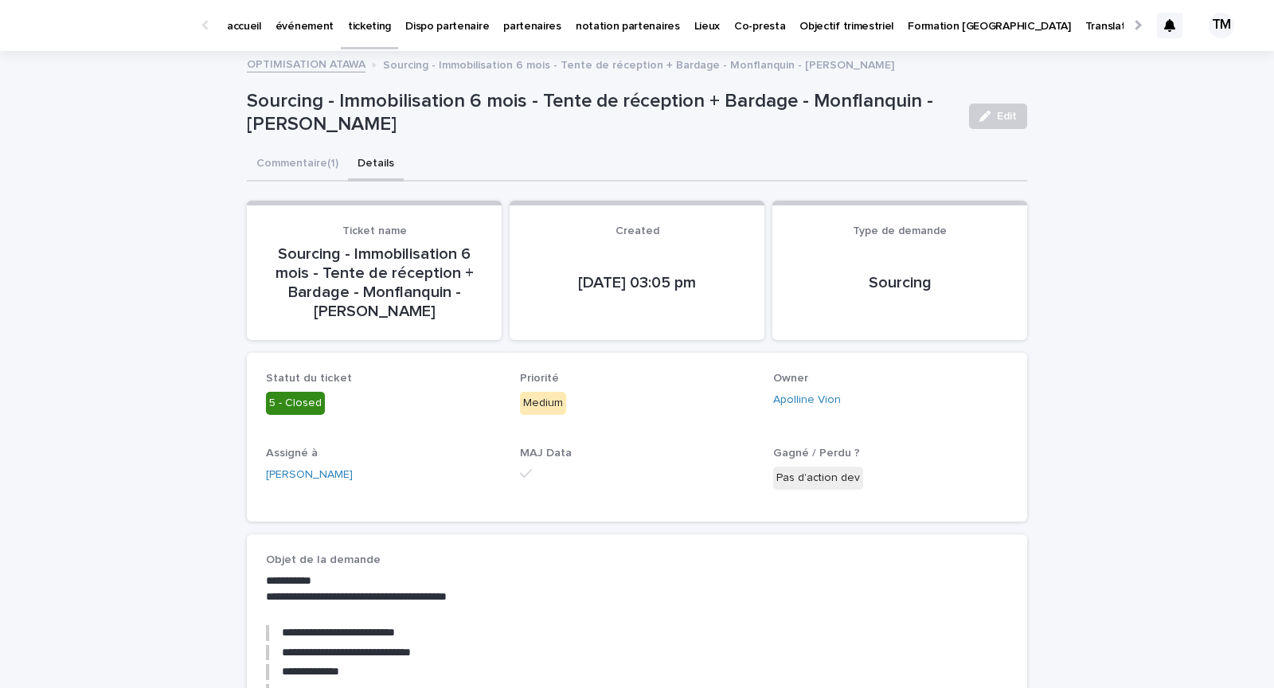
click at [631, 250] on div "[DATE] 03:05 pm" at bounding box center [637, 282] width 217 height 76
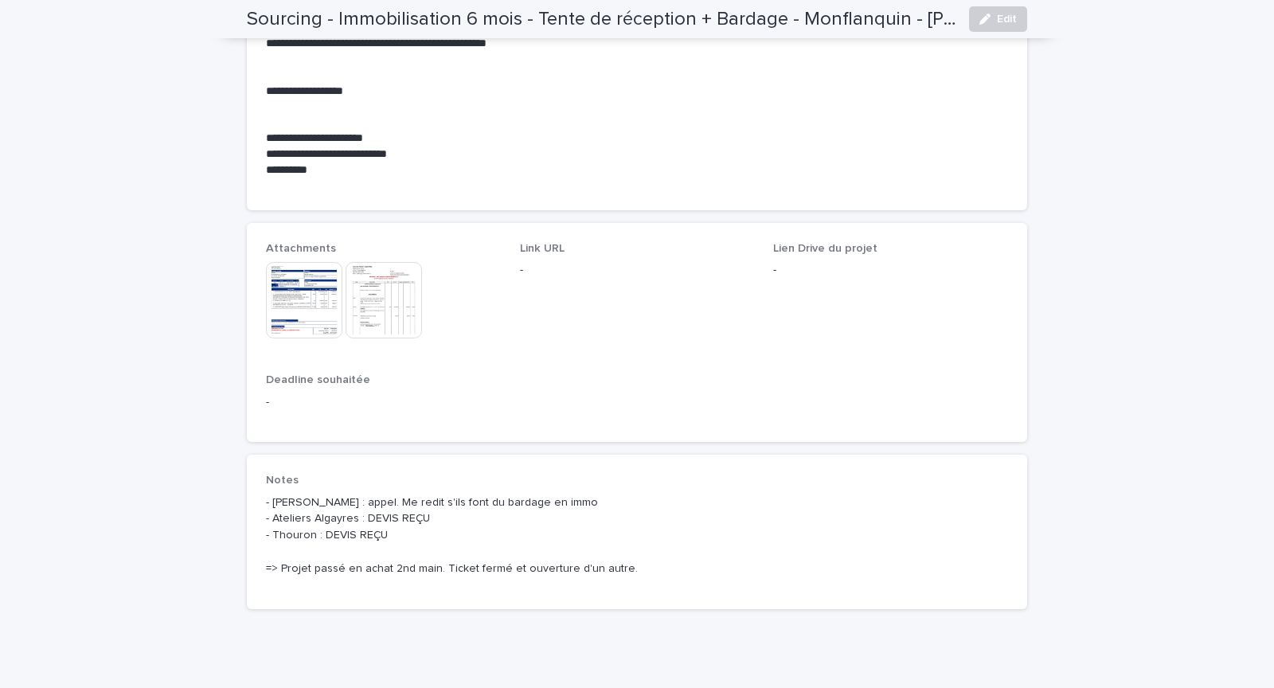
scroll to position [796, 0]
click at [378, 295] on img at bounding box center [384, 298] width 76 height 76
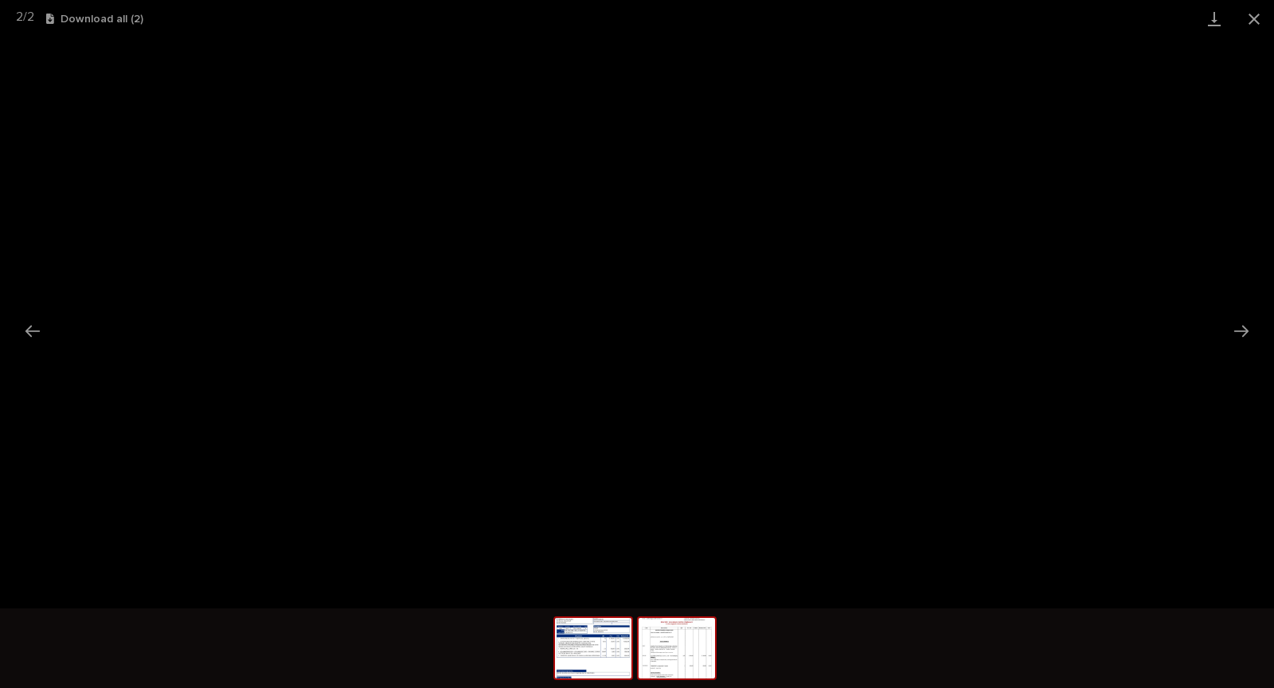
click at [590, 648] on img at bounding box center [593, 648] width 76 height 61
click at [1257, 14] on button "Close gallery" at bounding box center [1254, 18] width 40 height 37
